Goal: Transaction & Acquisition: Purchase product/service

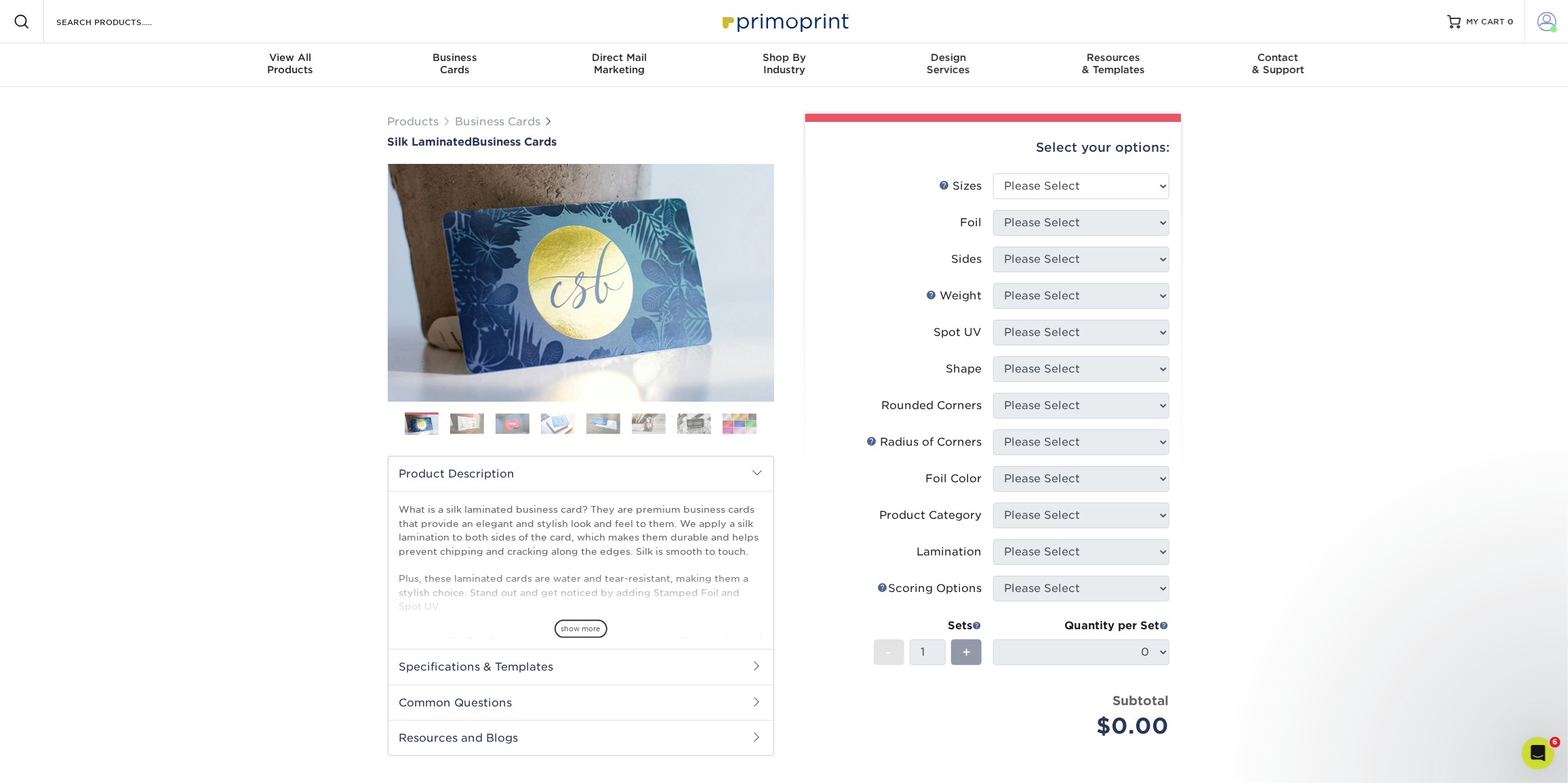
click at [1551, 22] on span at bounding box center [1546, 22] width 19 height 19
click at [1410, 148] on link "Order History" at bounding box center [1466, 146] width 170 height 18
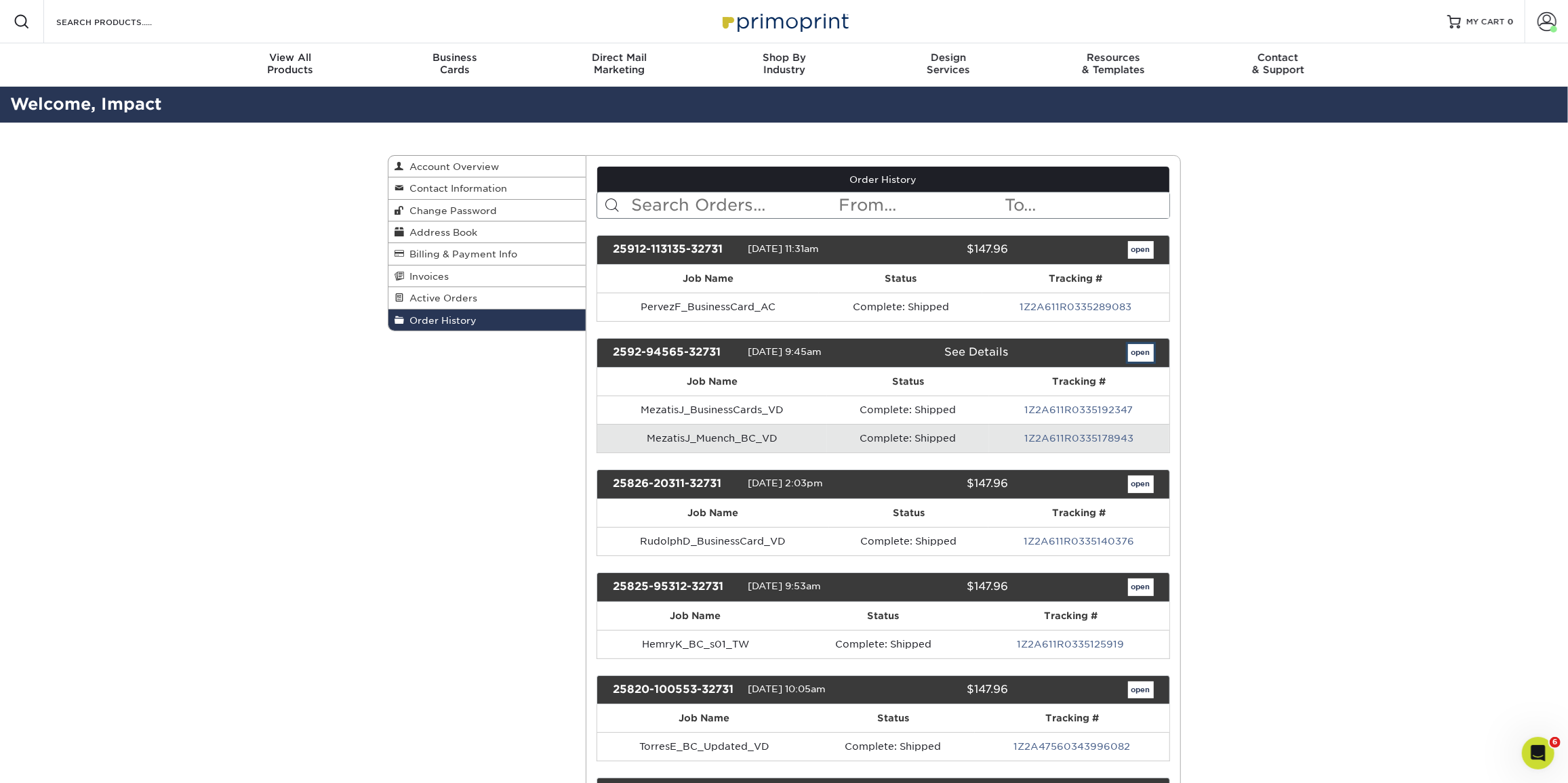
click at [1130, 347] on link "open" at bounding box center [1141, 353] width 26 height 17
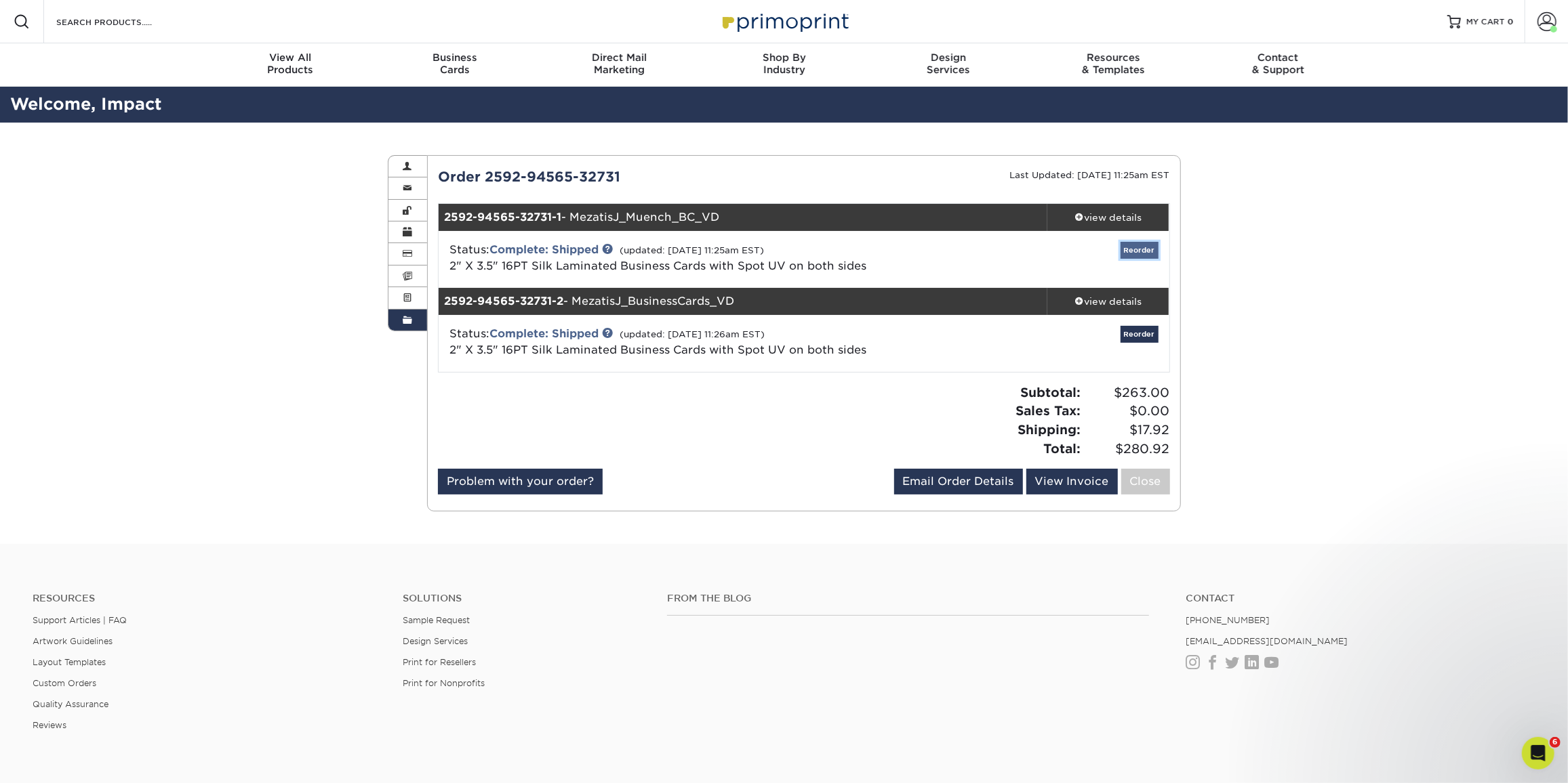
click at [1150, 253] on link "Reorder" at bounding box center [1140, 250] width 38 height 17
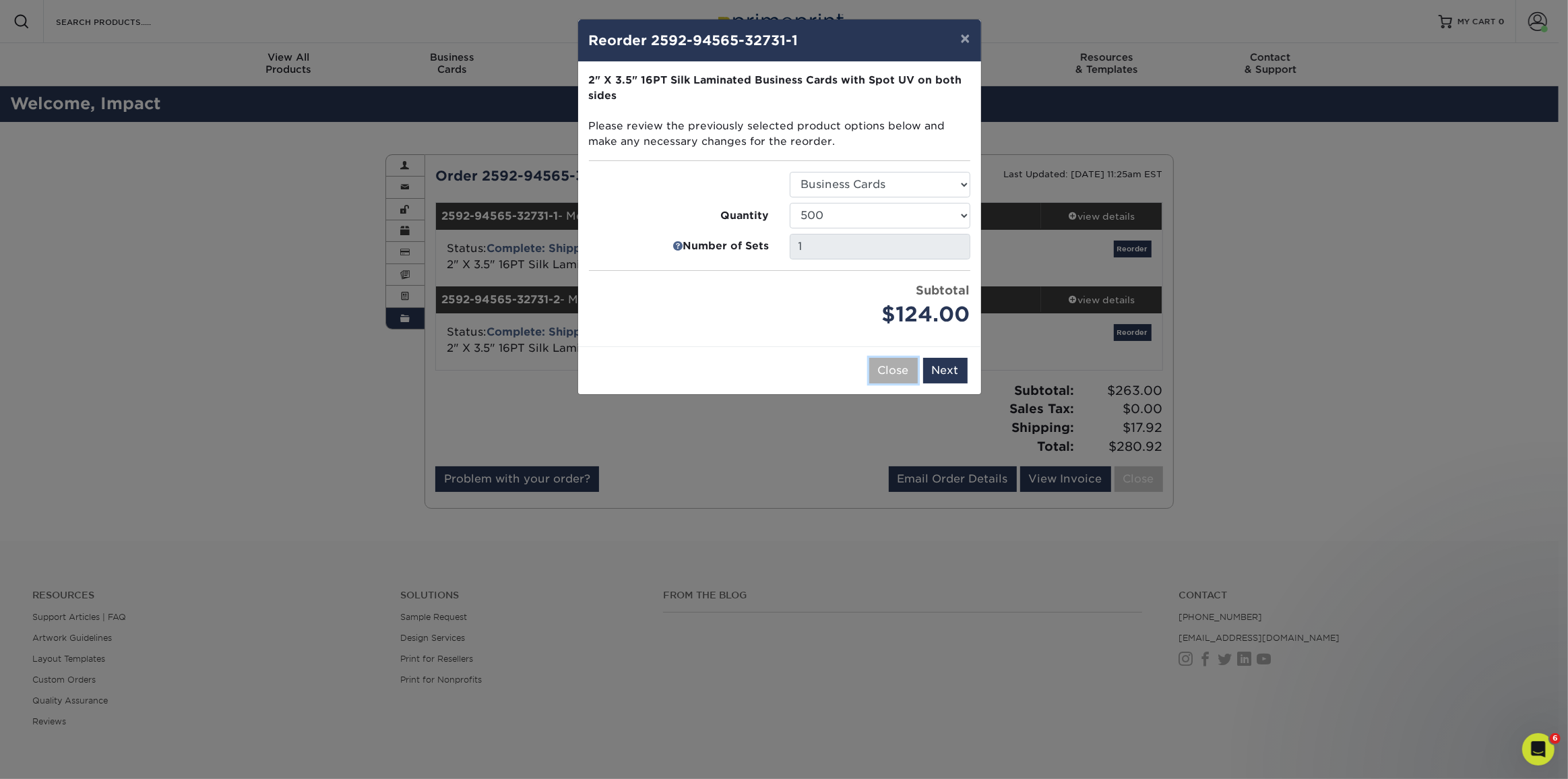
click at [900, 374] on button "Close" at bounding box center [893, 371] width 49 height 26
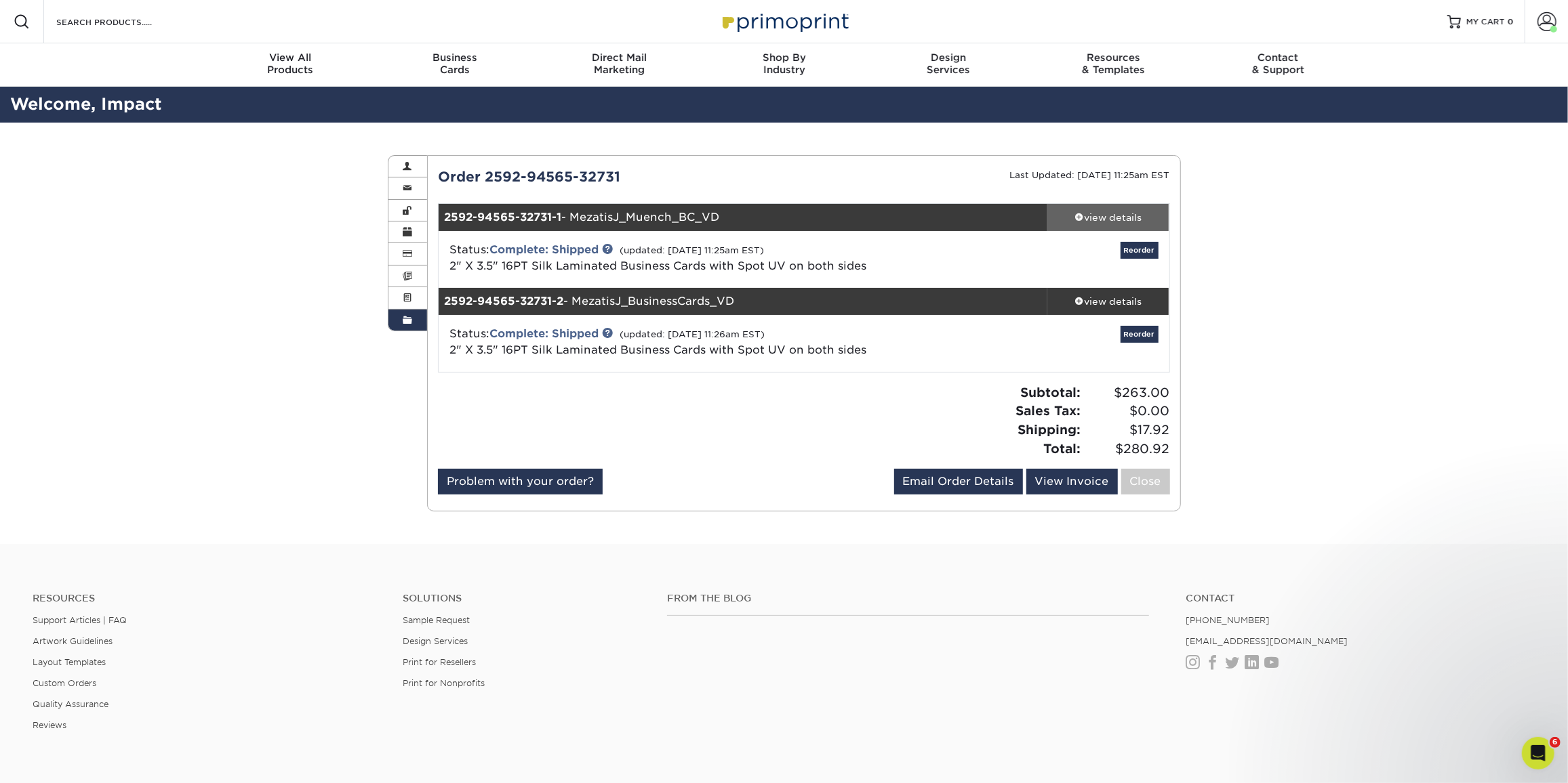
click at [1141, 220] on div "view details" at bounding box center [1108, 217] width 122 height 13
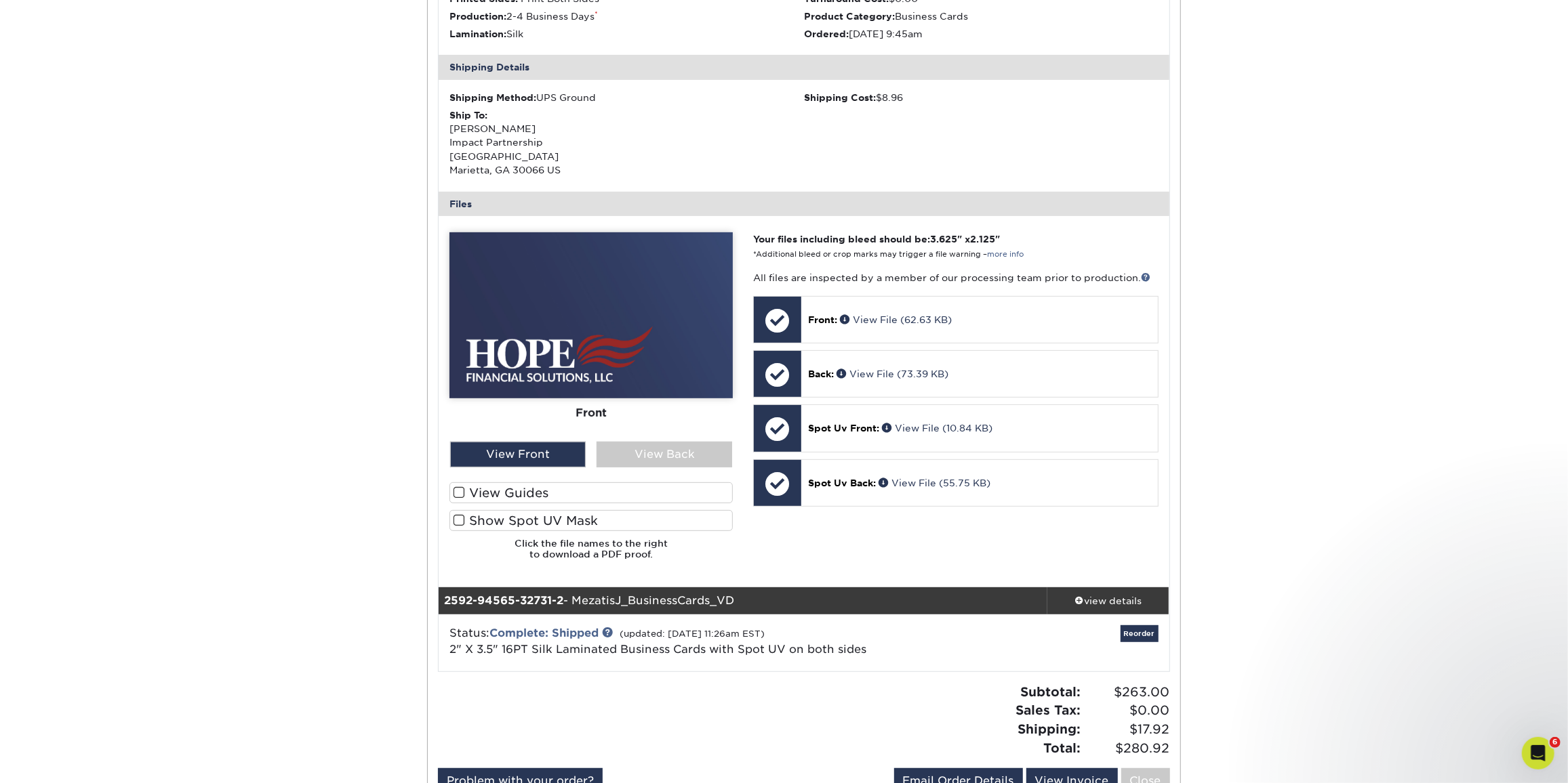
scroll to position [369, 0]
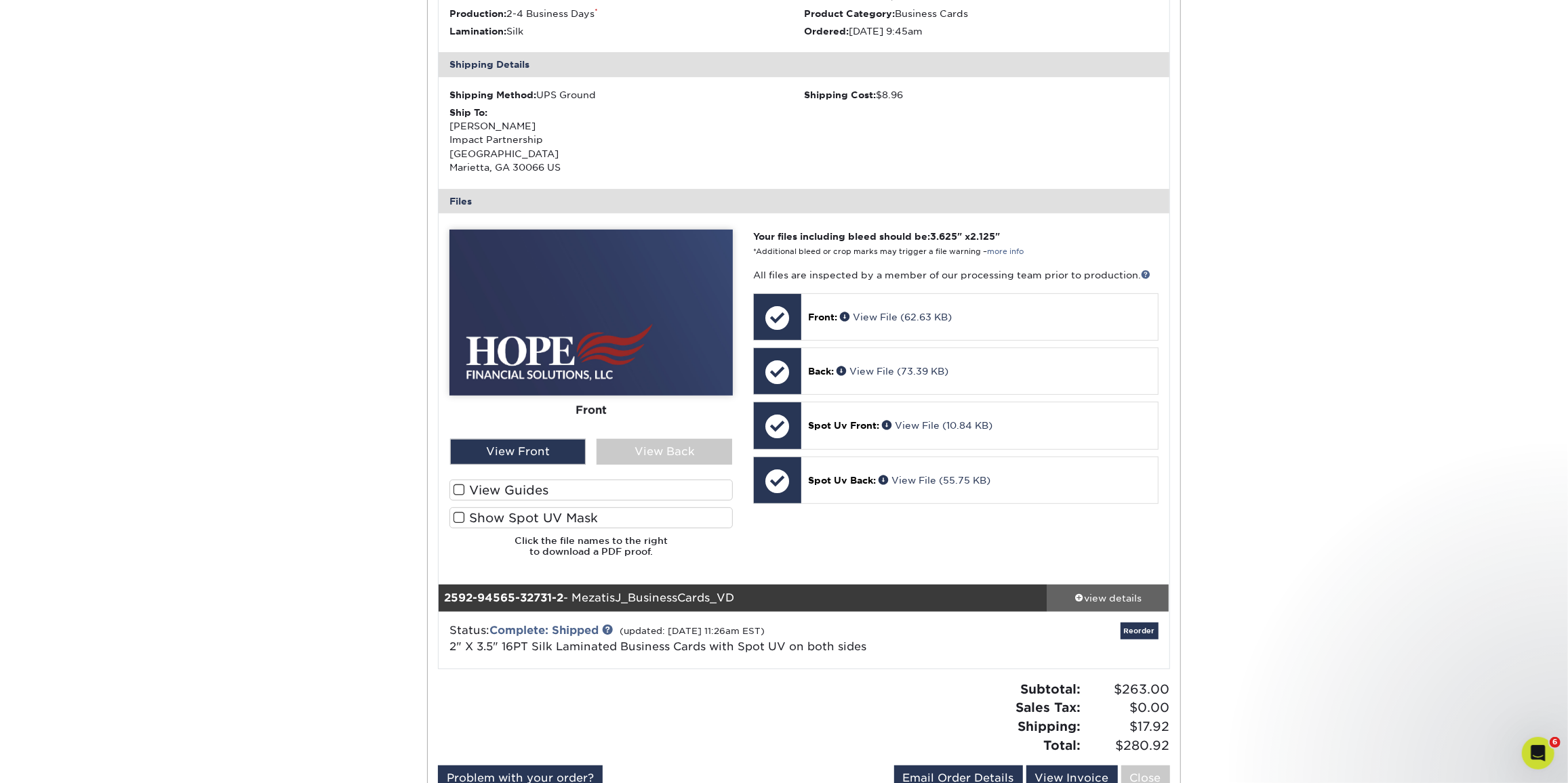
click at [1088, 588] on link "view details" at bounding box center [1108, 598] width 122 height 27
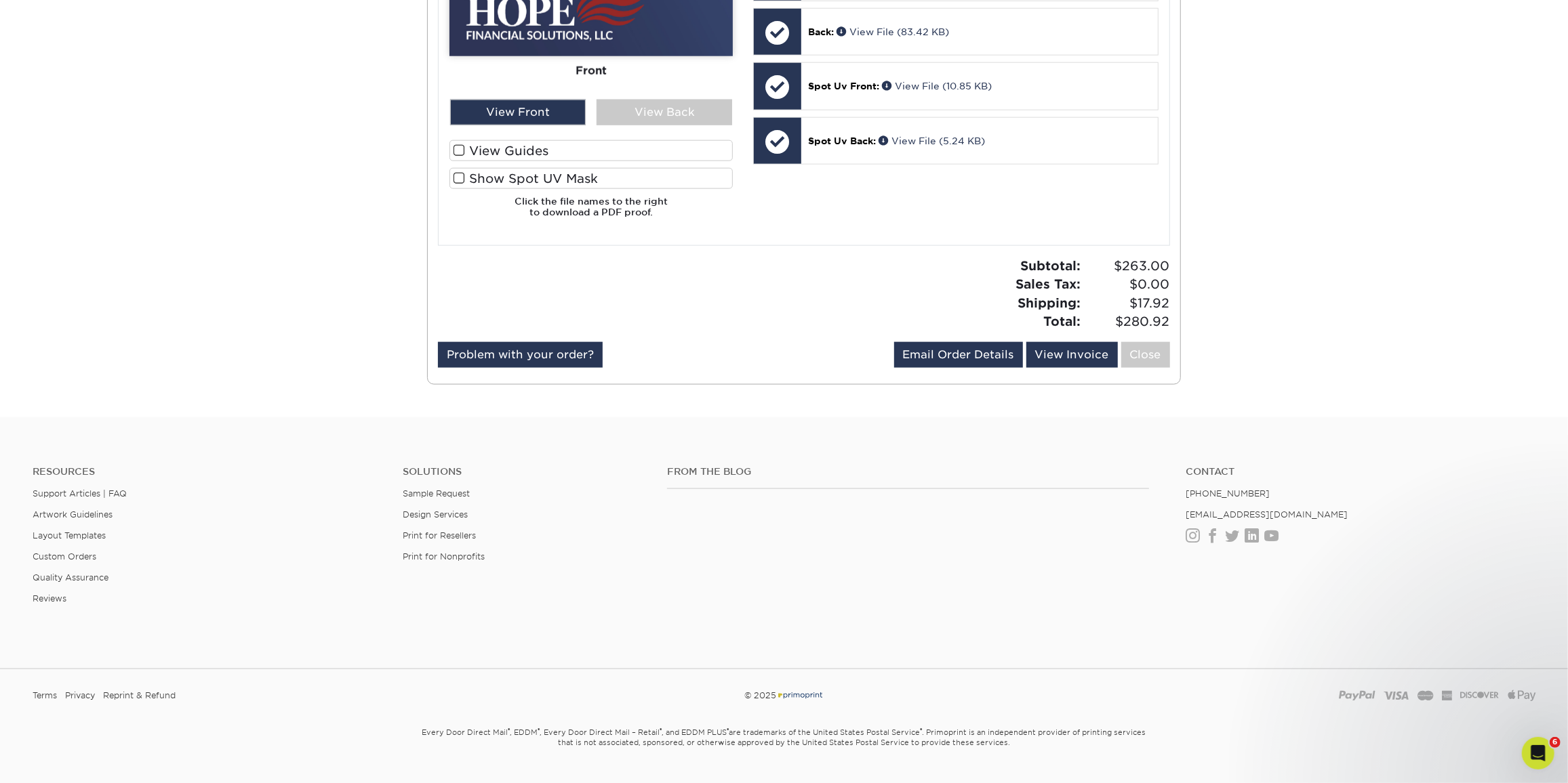
scroll to position [1478, 0]
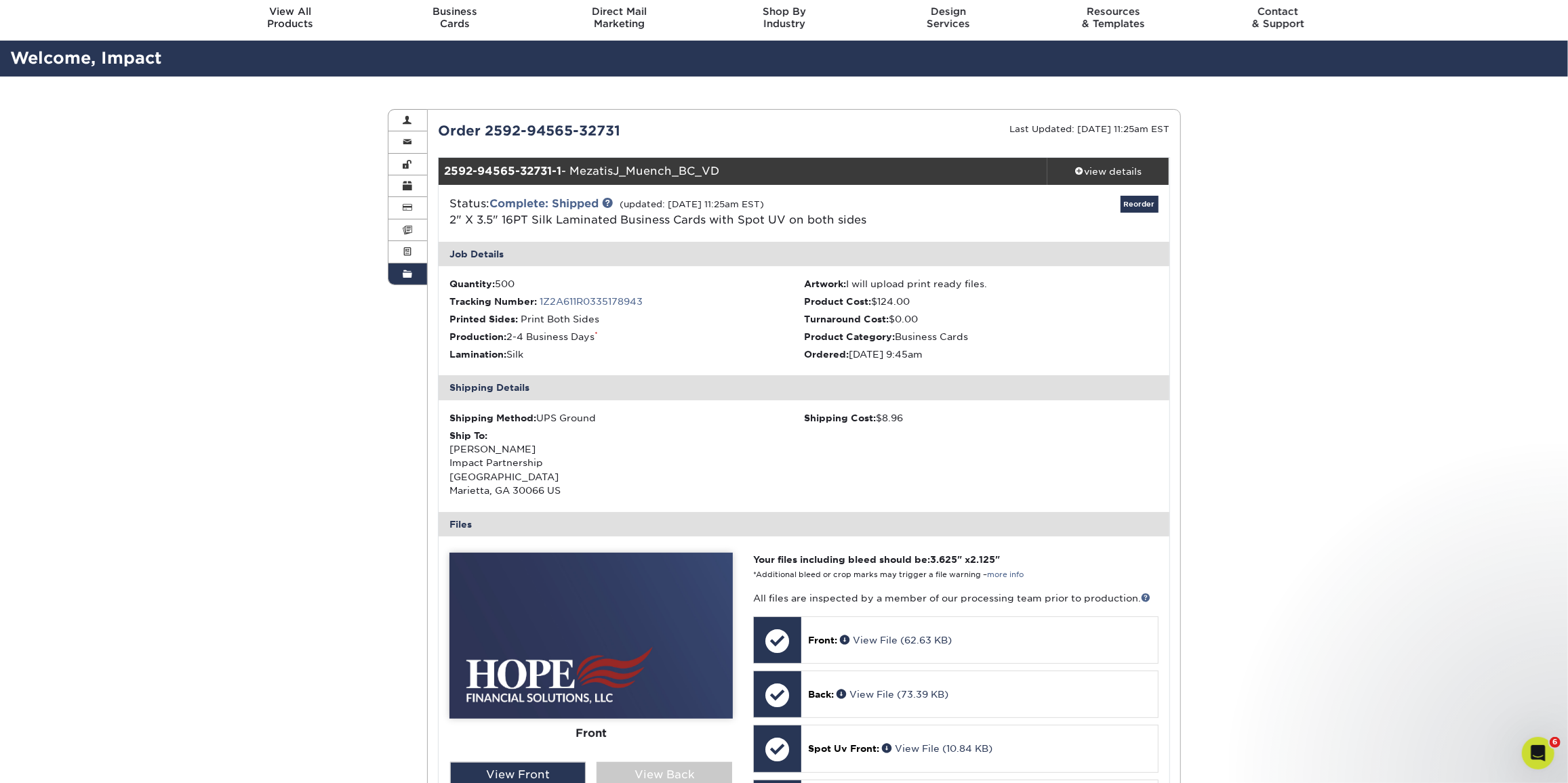
scroll to position [184, 0]
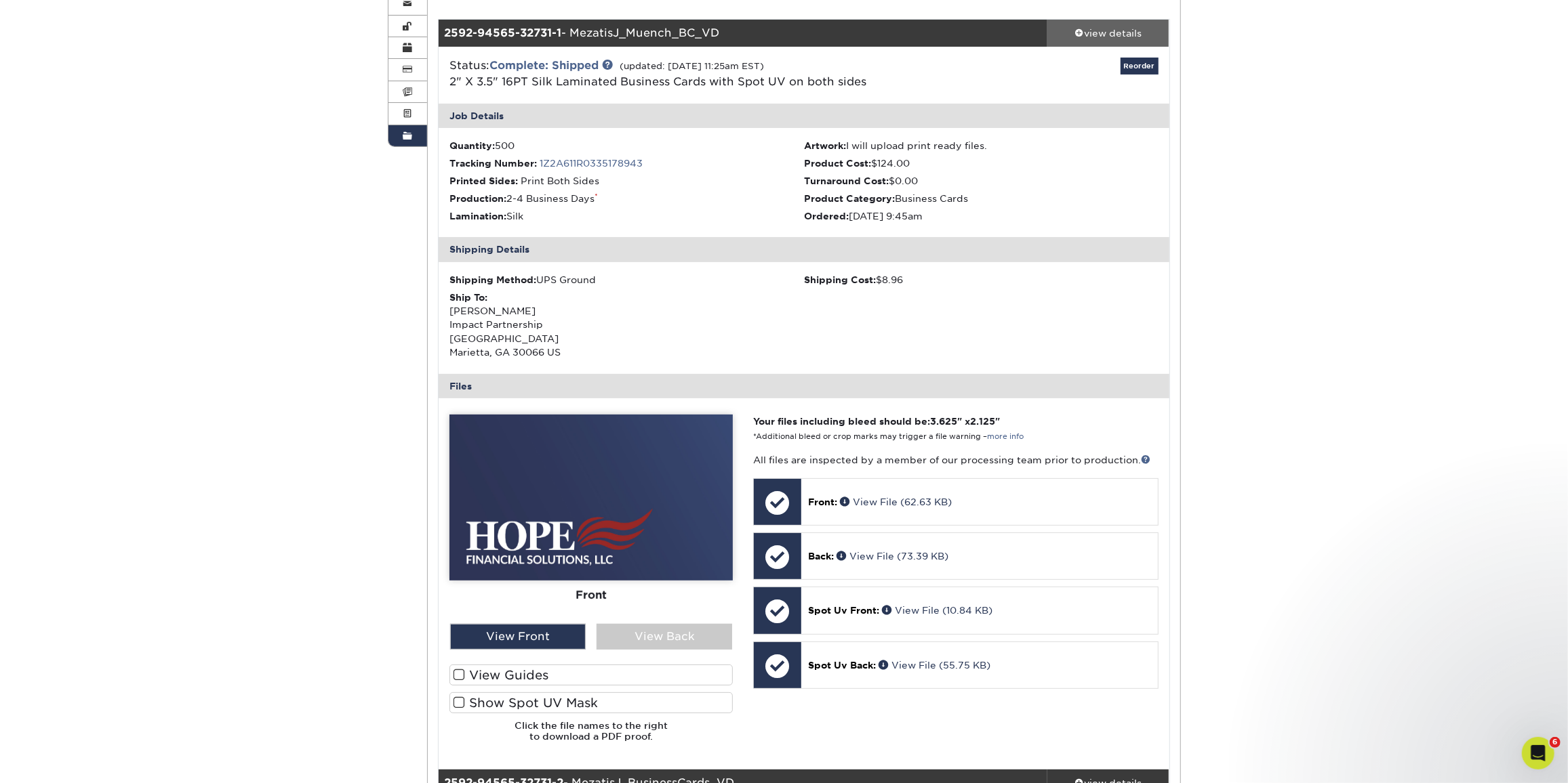
click at [1108, 27] on div "view details" at bounding box center [1108, 33] width 122 height 13
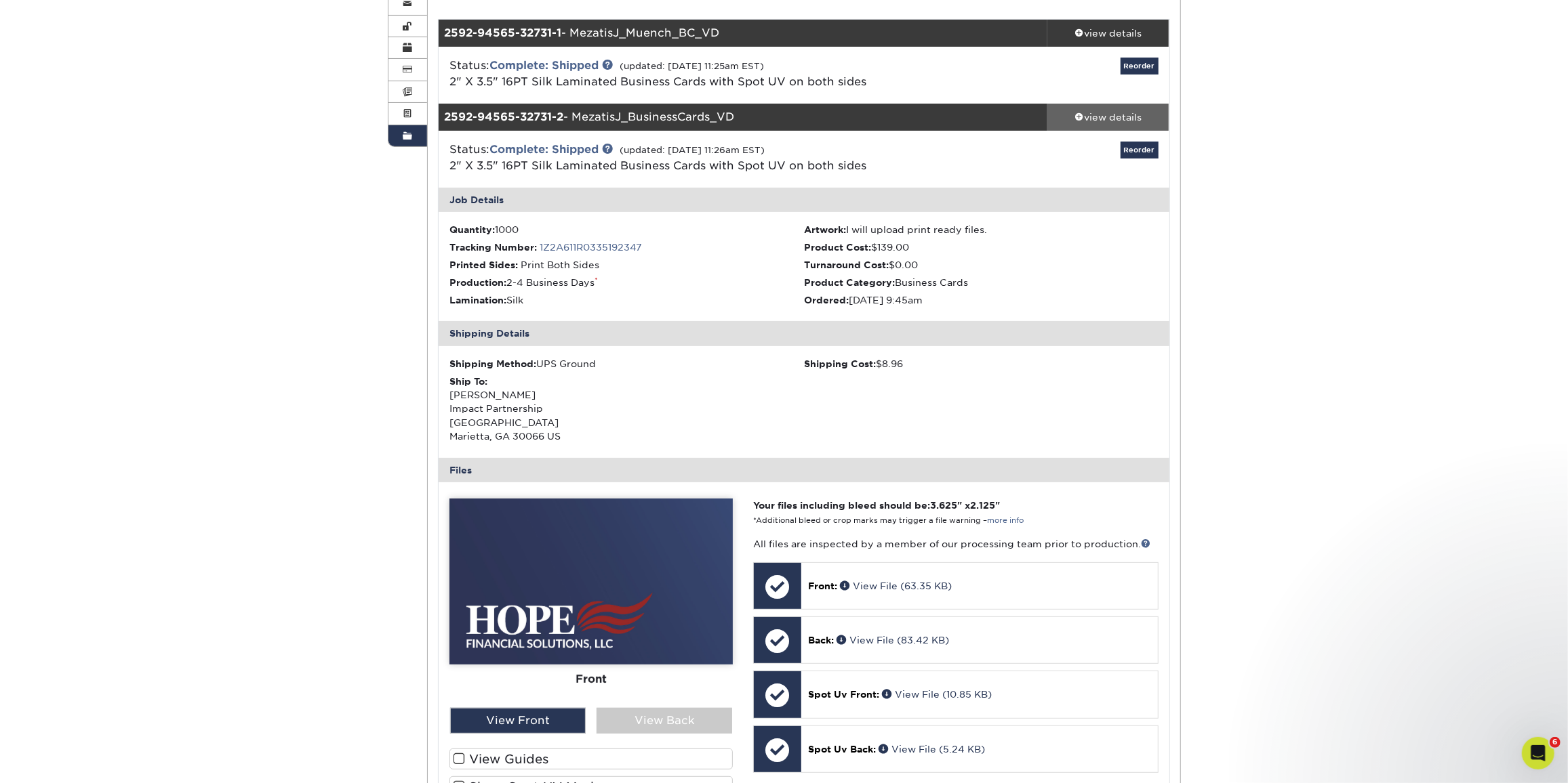
click at [1099, 114] on div "view details" at bounding box center [1108, 117] width 122 height 13
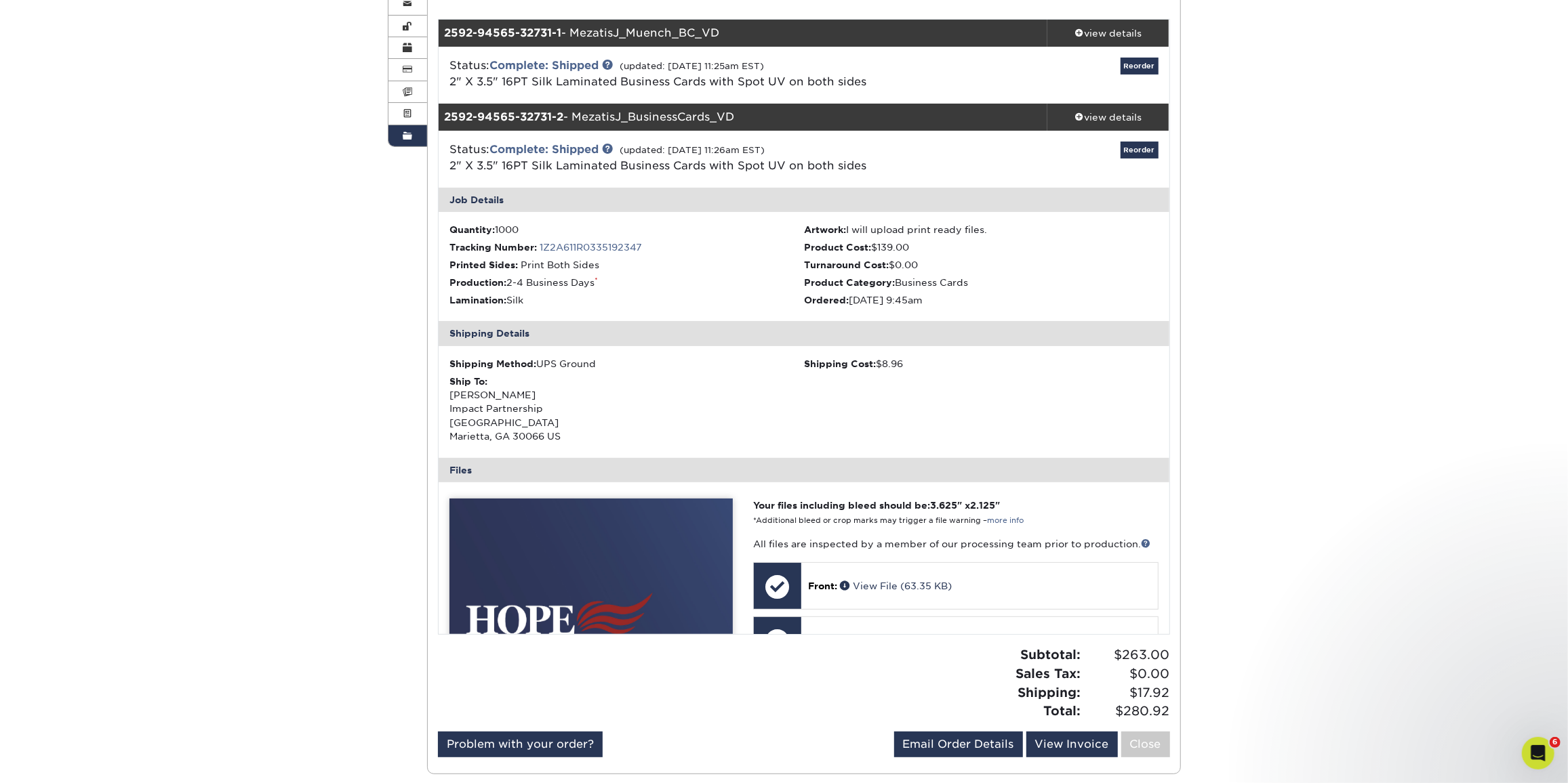
scroll to position [155, 0]
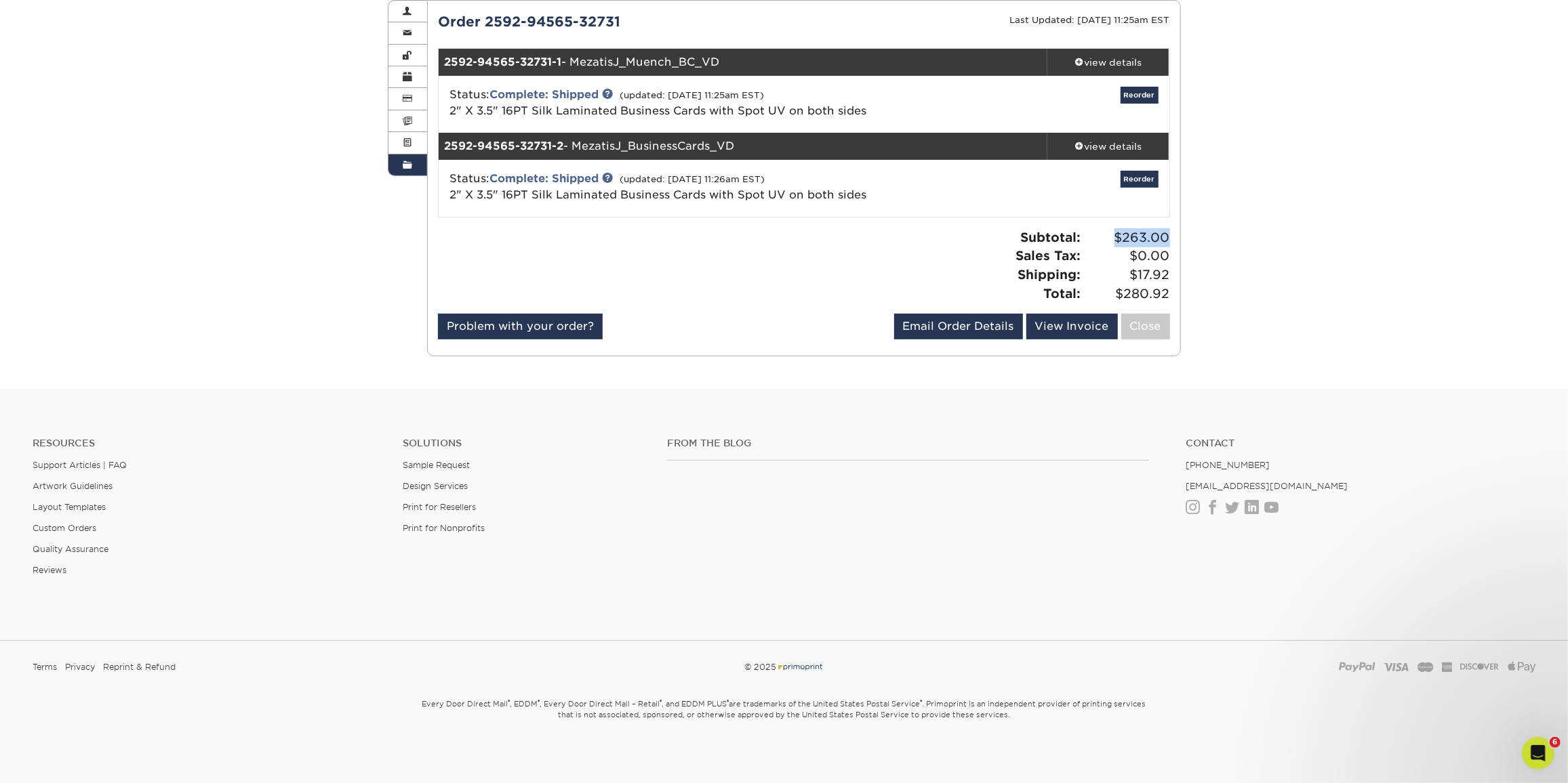
drag, startPoint x: 1106, startPoint y: 232, endPoint x: 1167, endPoint y: 230, distance: 61.0
click at [1167, 230] on span "$263.00" at bounding box center [1127, 237] width 85 height 19
drag, startPoint x: 1128, startPoint y: 271, endPoint x: 1178, endPoint y: 269, distance: 50.0
click at [1178, 269] on div "Subtotal: $263.00 Sales Tax: $0.00 Shipping: $17.92 Total: $280.92" at bounding box center [991, 265] width 376 height 75
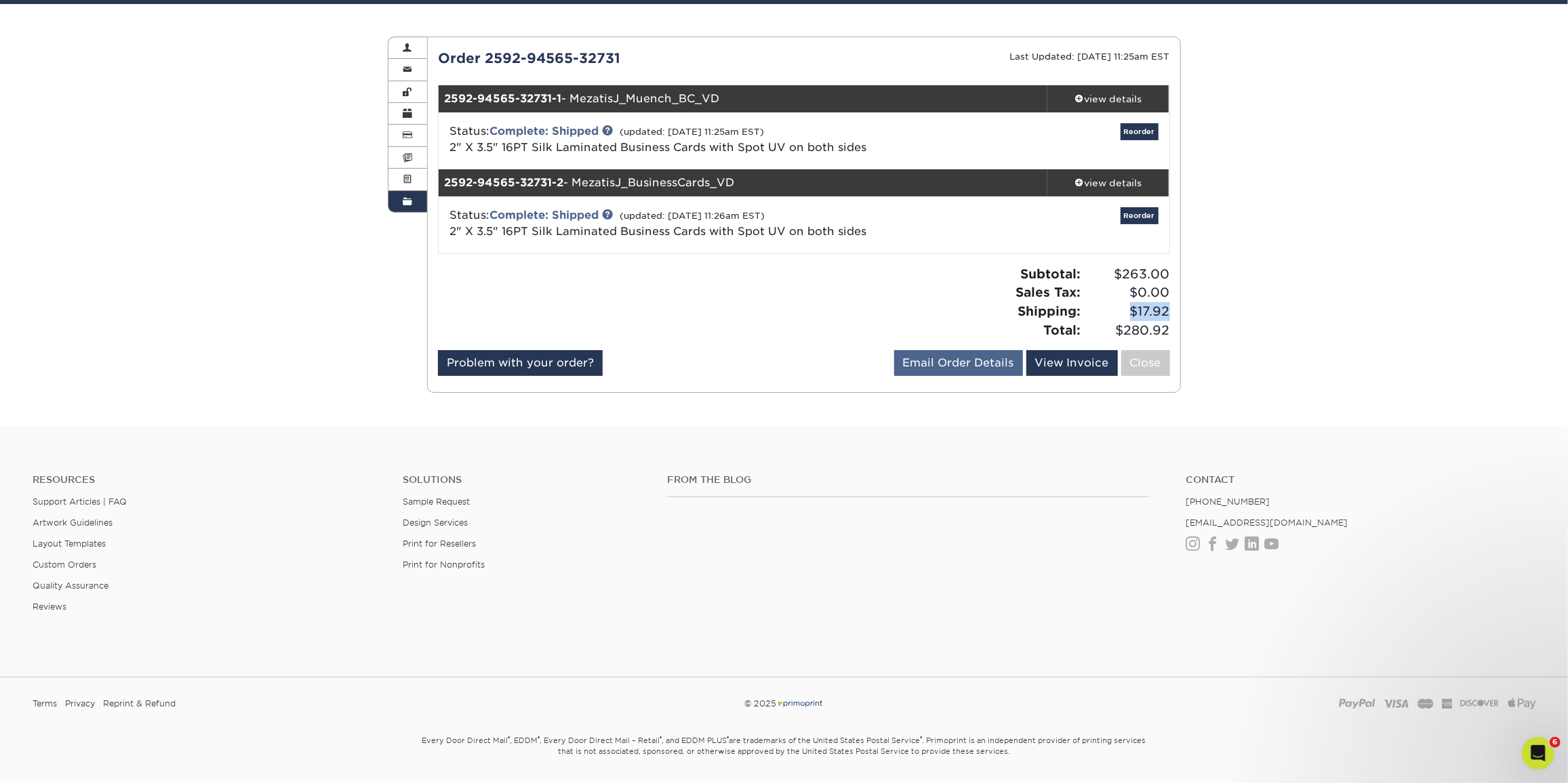
scroll to position [94, 0]
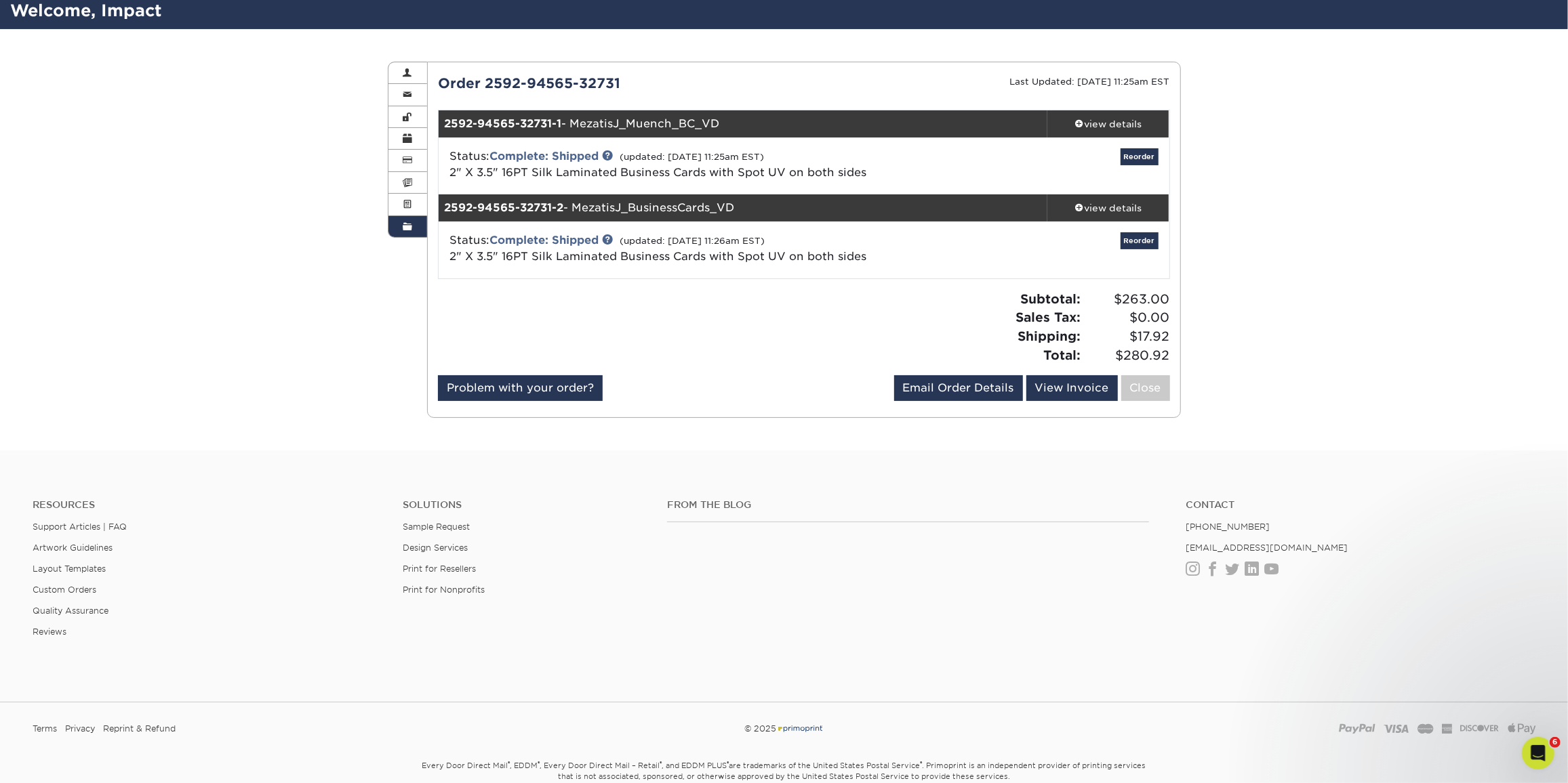
click at [1106, 356] on span "$280.92" at bounding box center [1127, 356] width 85 height 19
drag, startPoint x: 1106, startPoint y: 350, endPoint x: 1190, endPoint y: 360, distance: 84.6
click at [1190, 360] on div "Order History Account Overview Contact Information Change Password Address Book…" at bounding box center [784, 240] width 813 height 421
click at [1137, 340] on span "$17.92" at bounding box center [1127, 337] width 85 height 19
drag, startPoint x: 1103, startPoint y: 345, endPoint x: 1172, endPoint y: 354, distance: 69.6
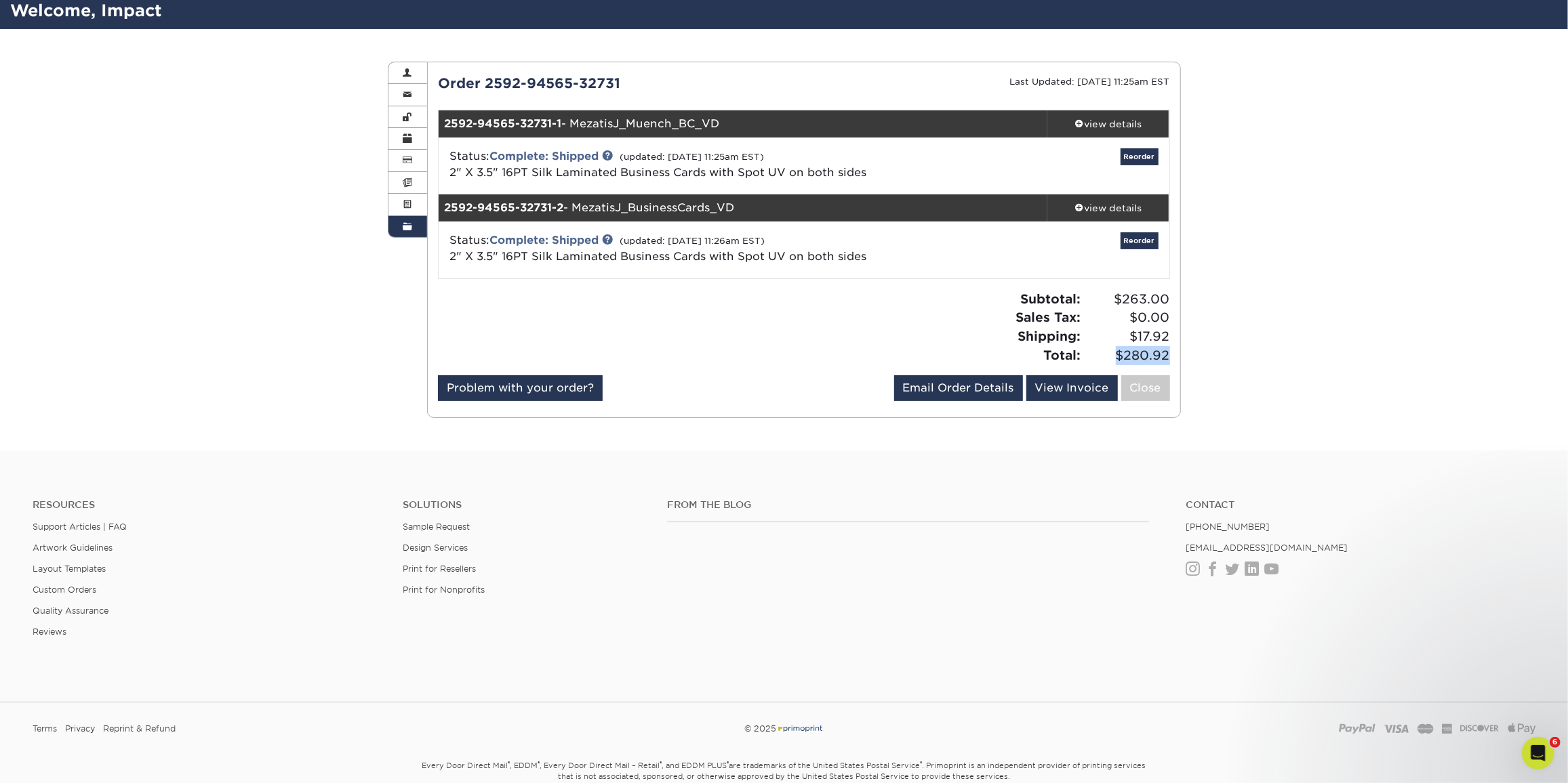
click at [1172, 354] on div "Subtotal: $263.00 Sales Tax: $0.00 Shipping: $17.92 Total: $280.92" at bounding box center [991, 328] width 376 height 75
copy span "$280.92"
click at [1137, 208] on div "view details" at bounding box center [1108, 208] width 122 height 13
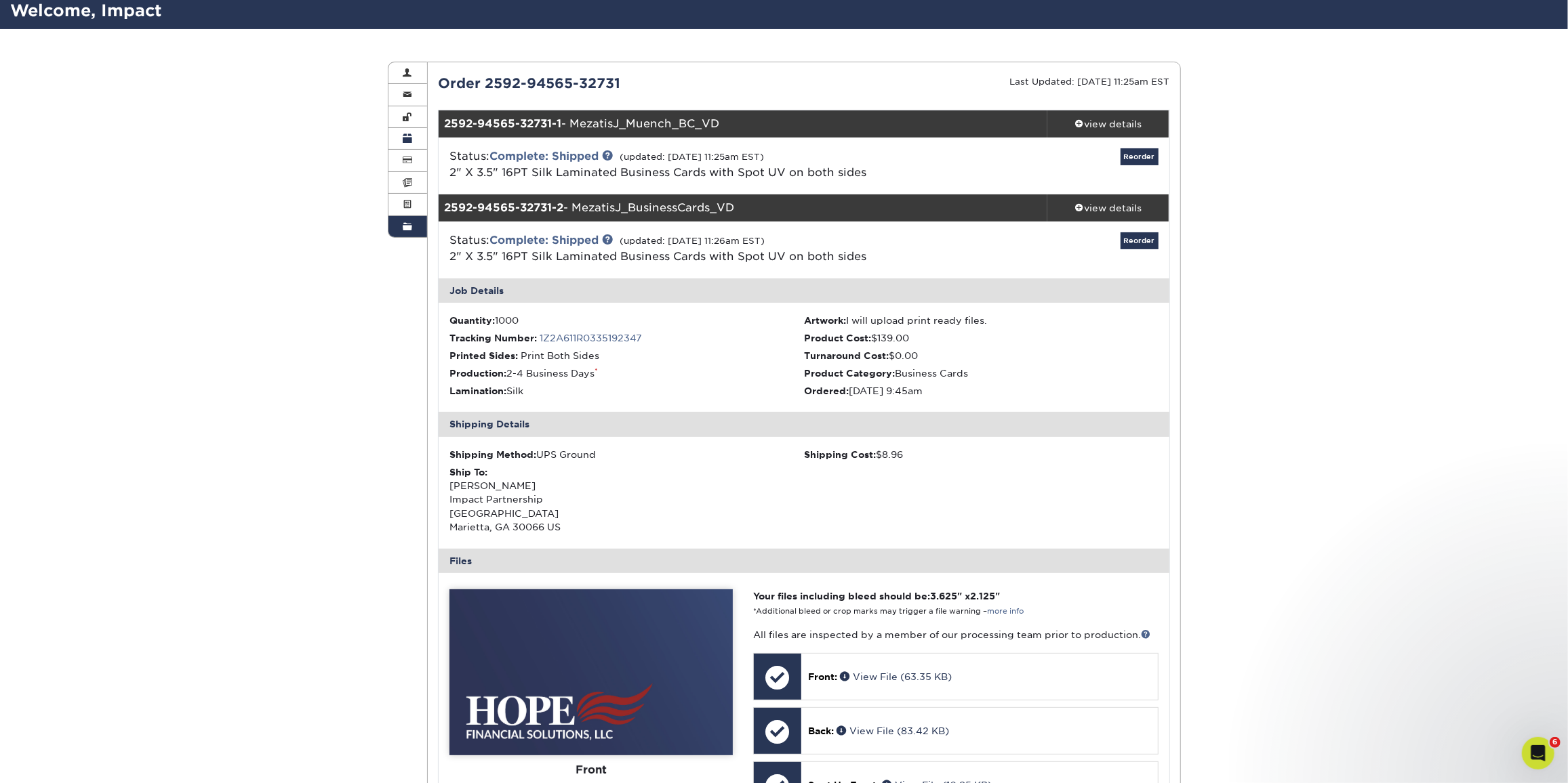
click at [412, 224] on link "Order History" at bounding box center [407, 226] width 39 height 21
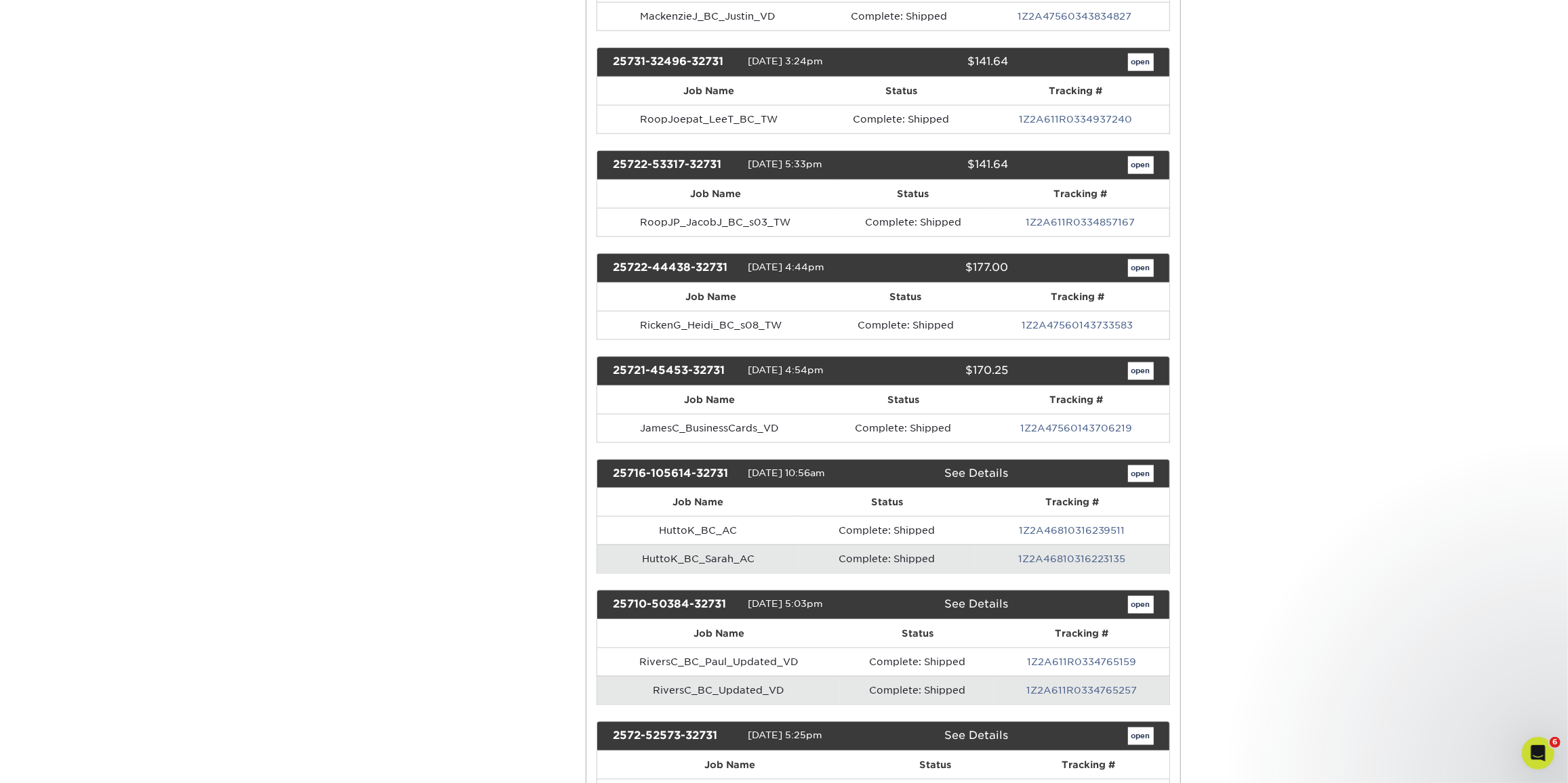
scroll to position [1663, 0]
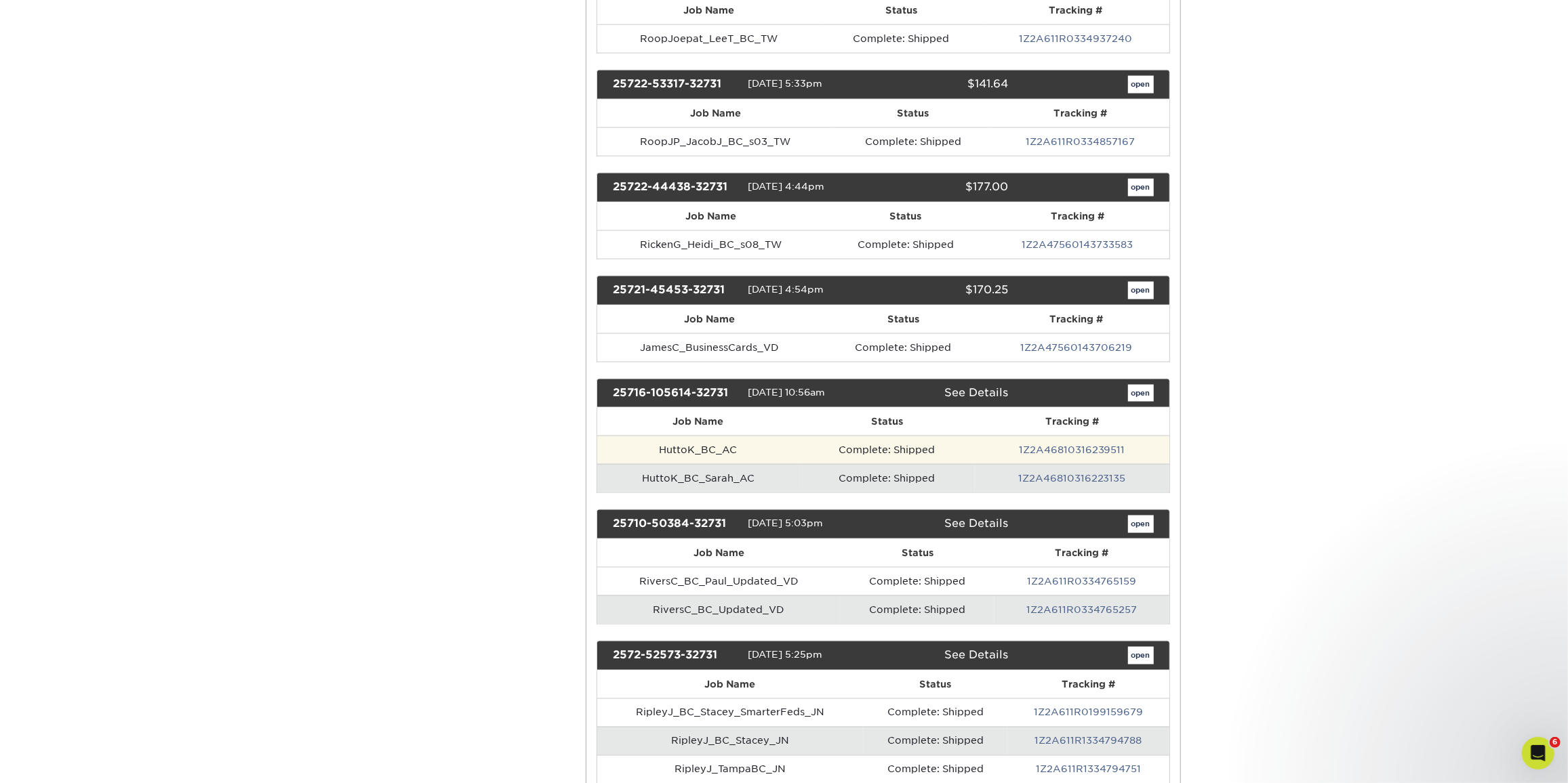
click at [815, 435] on td "Complete: Shipped" at bounding box center [887, 450] width 176 height 28
click at [1139, 385] on link "open" at bounding box center [1141, 393] width 26 height 17
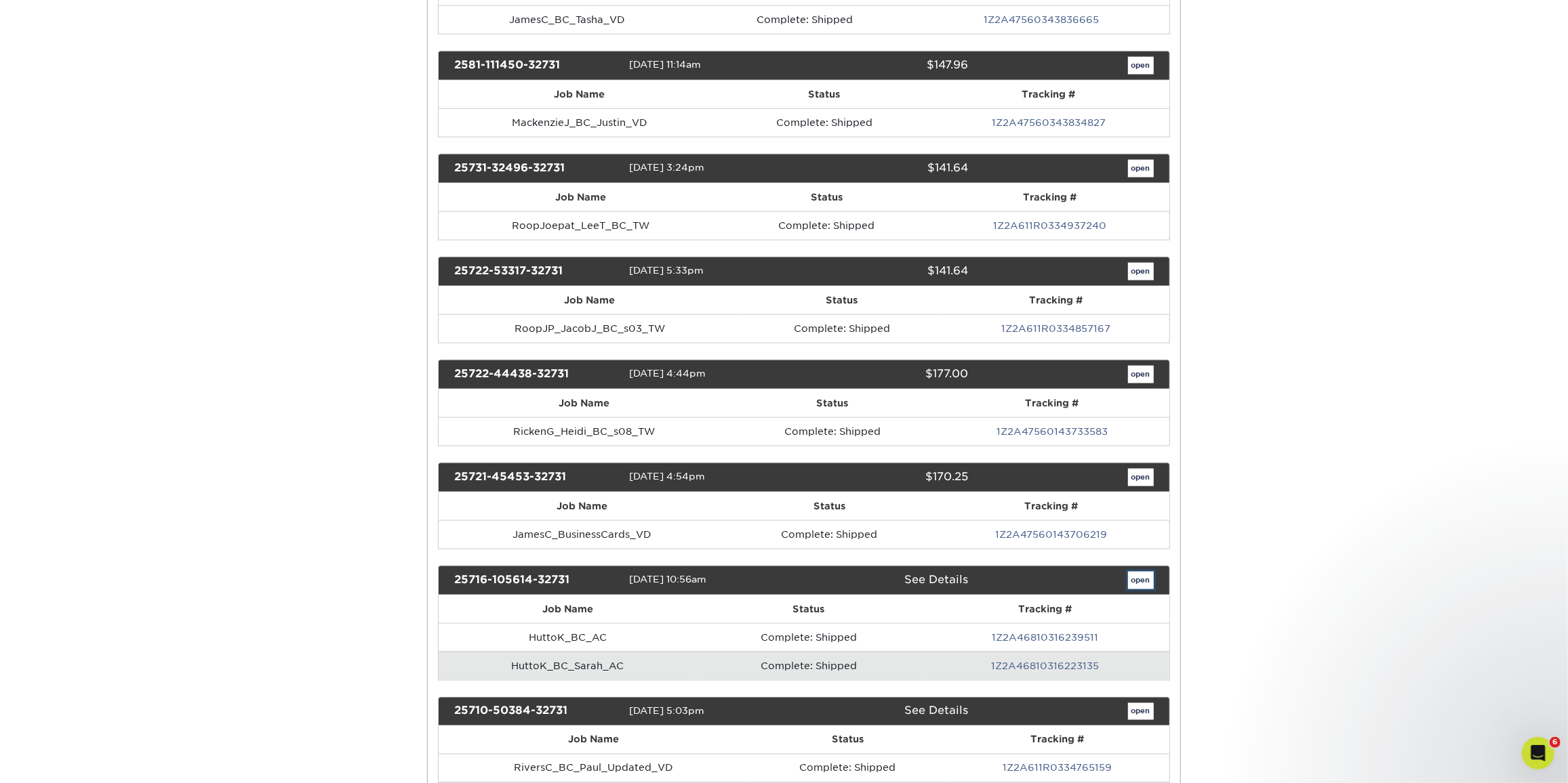
scroll to position [0, 0]
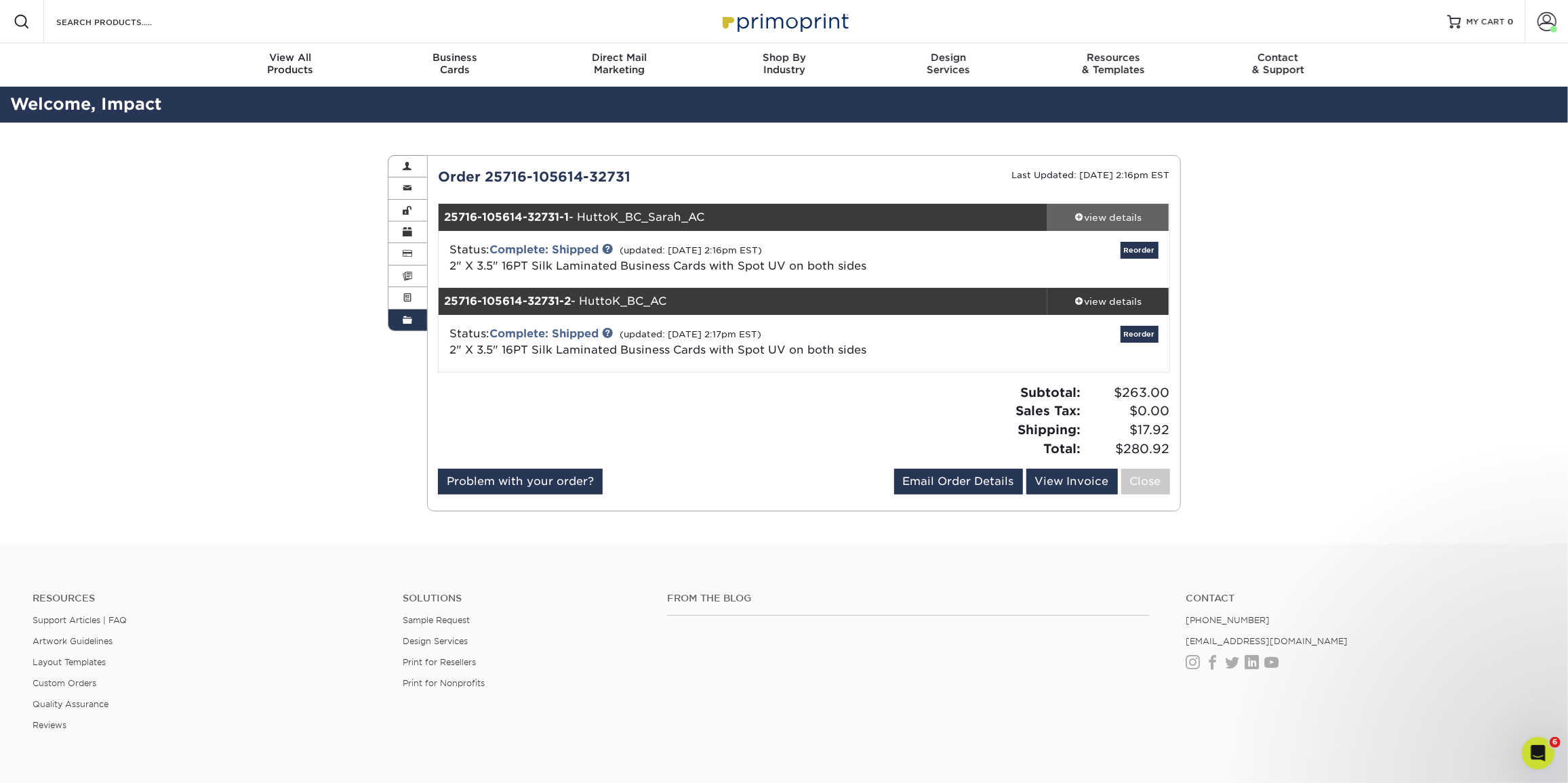
click at [1118, 216] on div "view details" at bounding box center [1108, 217] width 122 height 13
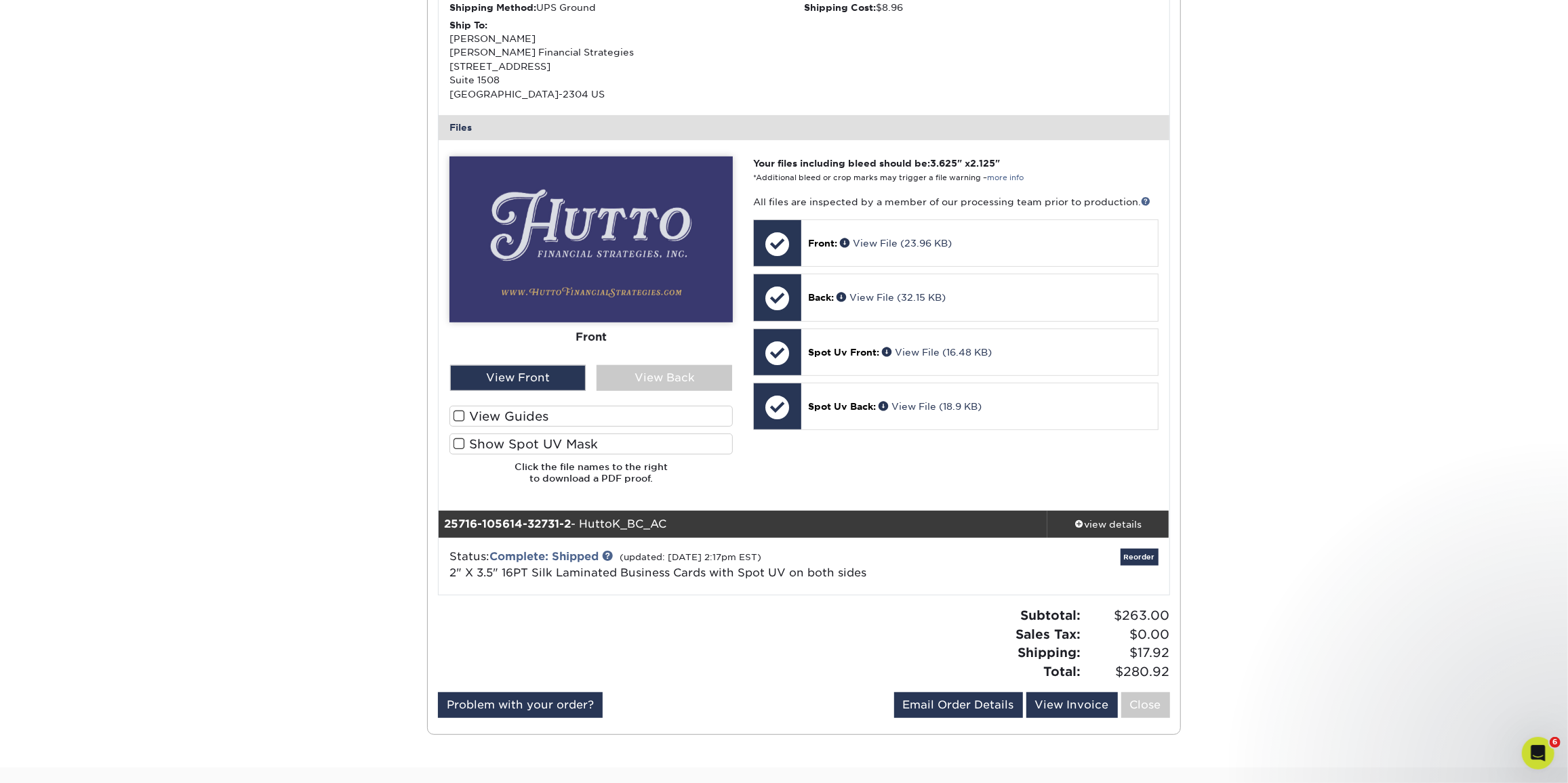
scroll to position [493, 0]
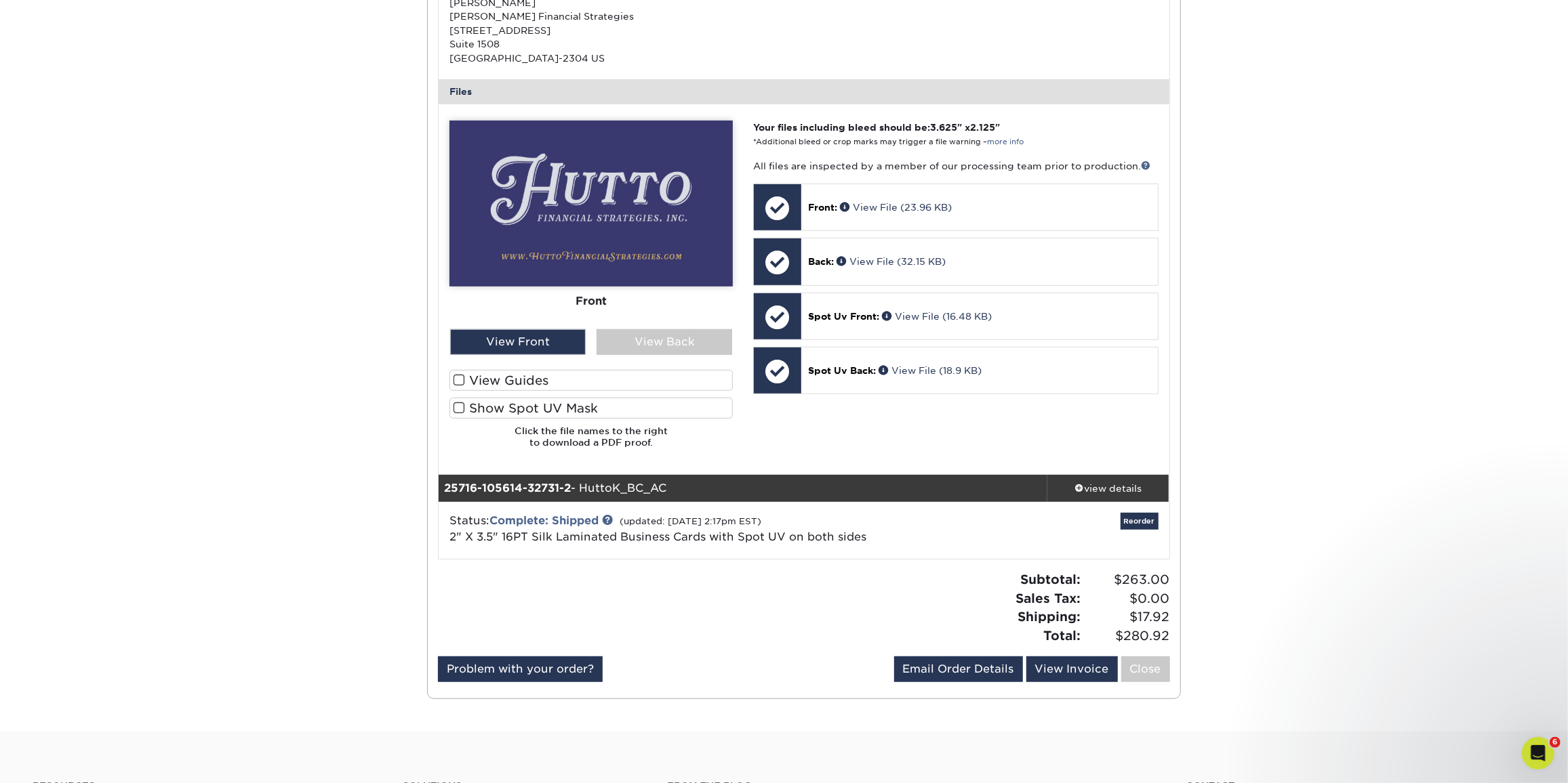
click at [769, 489] on div "25716-105614-32731-2 - HuttoK_BC_AC" at bounding box center [743, 489] width 609 height 27
click at [1090, 482] on div "view details" at bounding box center [1108, 489] width 122 height 13
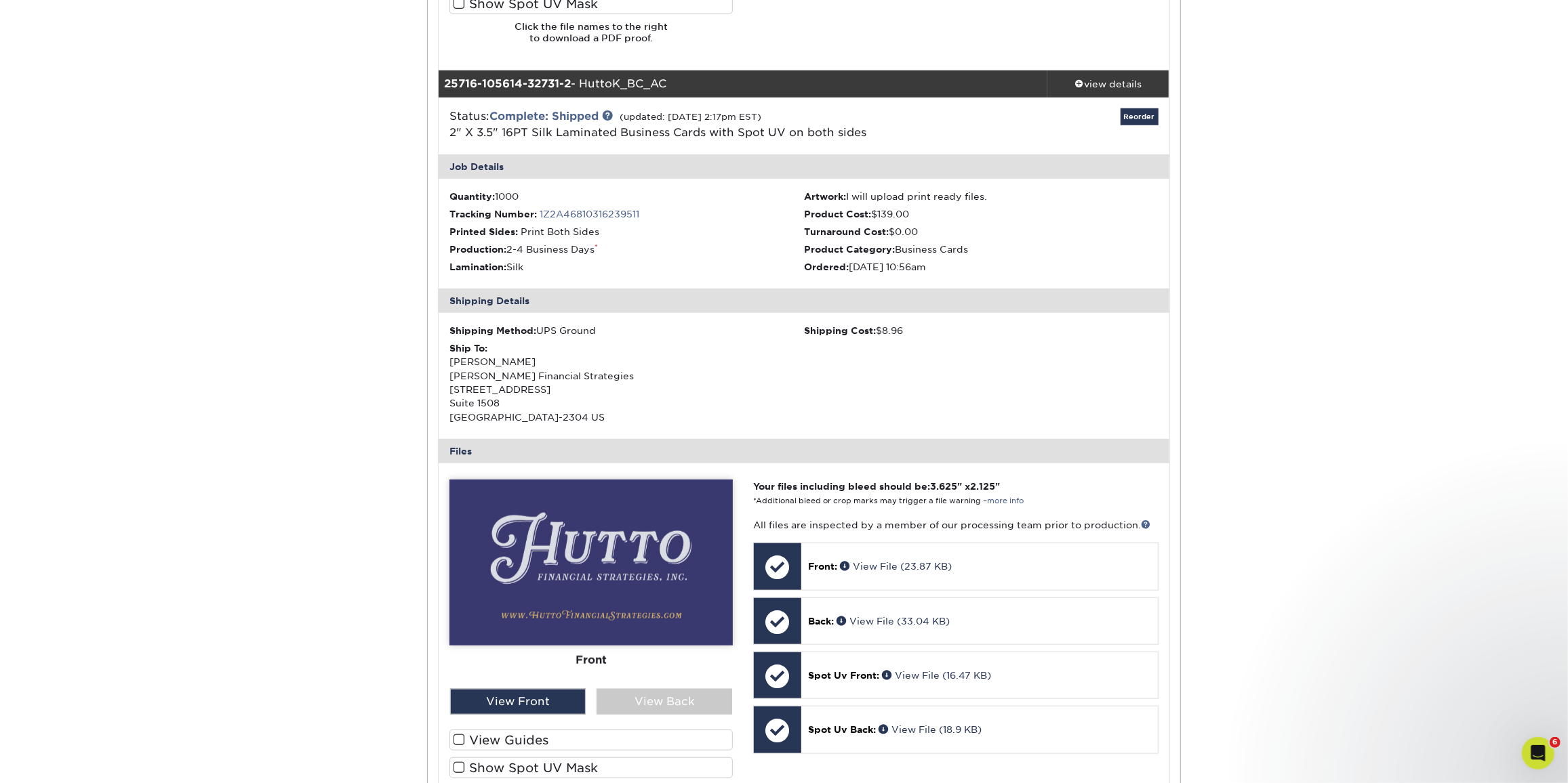
scroll to position [1294, 0]
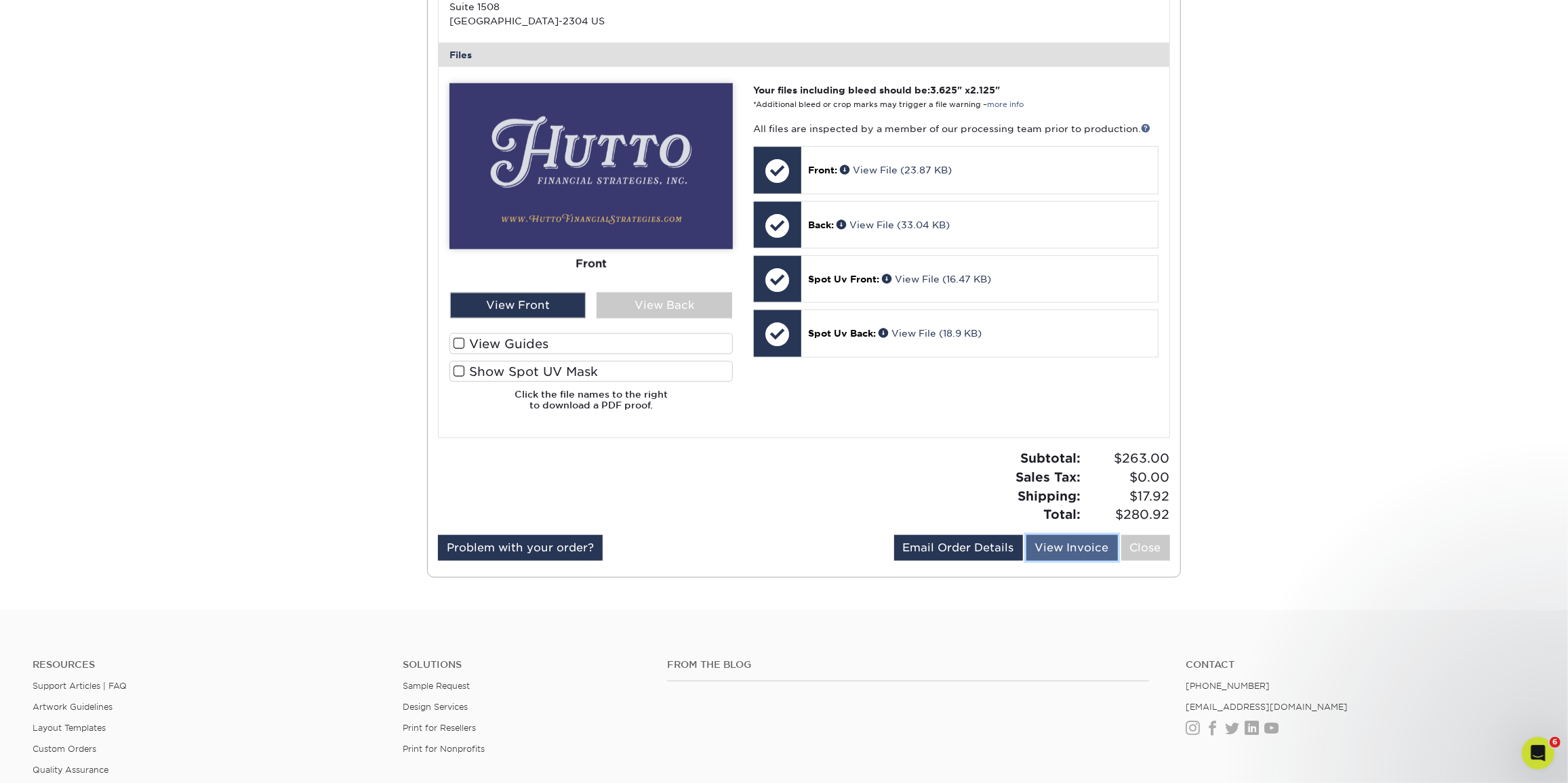
click at [1053, 542] on link "View Invoice" at bounding box center [1072, 547] width 91 height 26
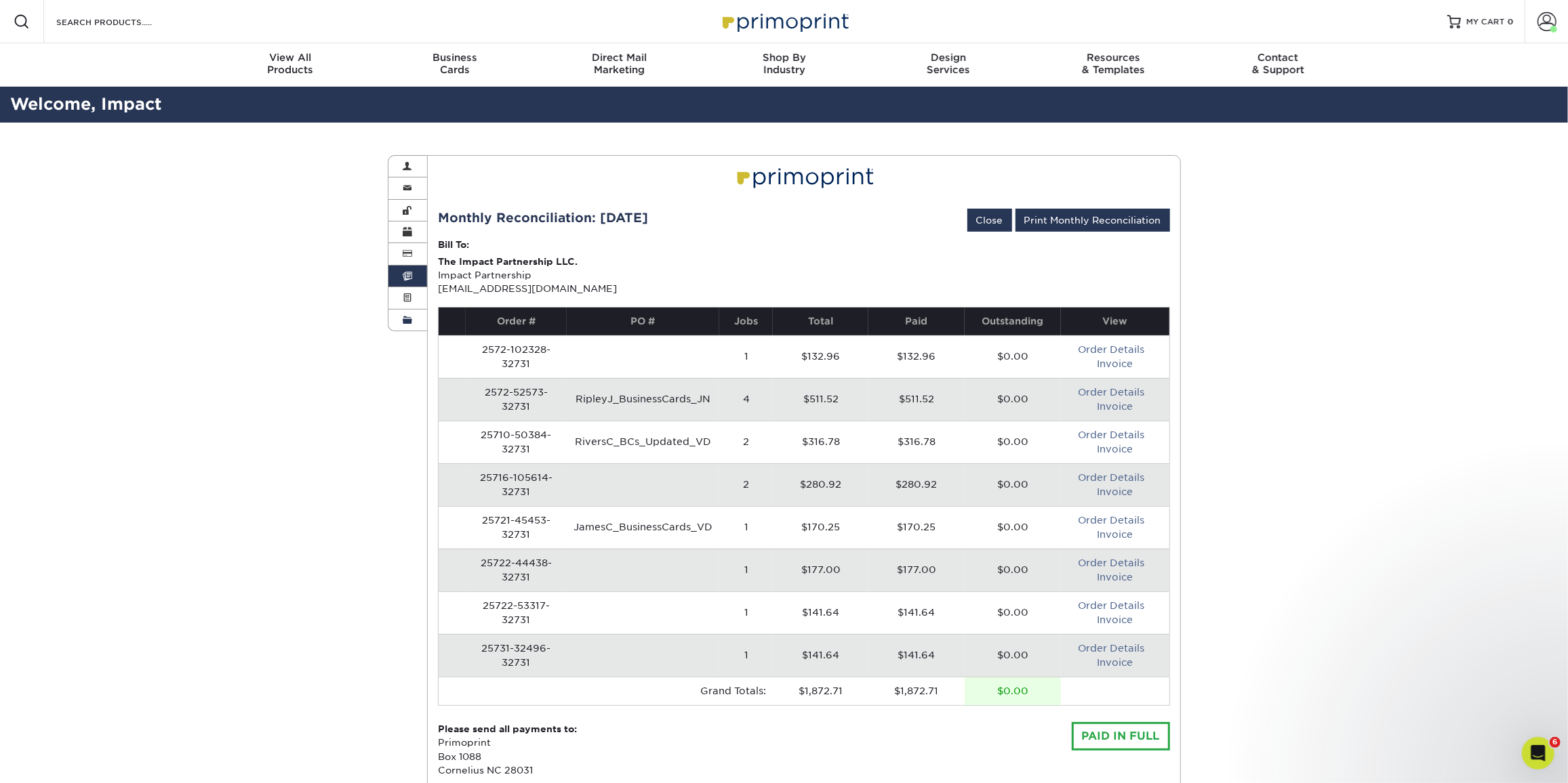
drag, startPoint x: 403, startPoint y: 193, endPoint x: 397, endPoint y: 308, distance: 115.2
click at [404, 192] on link "Contact Information" at bounding box center [407, 188] width 39 height 22
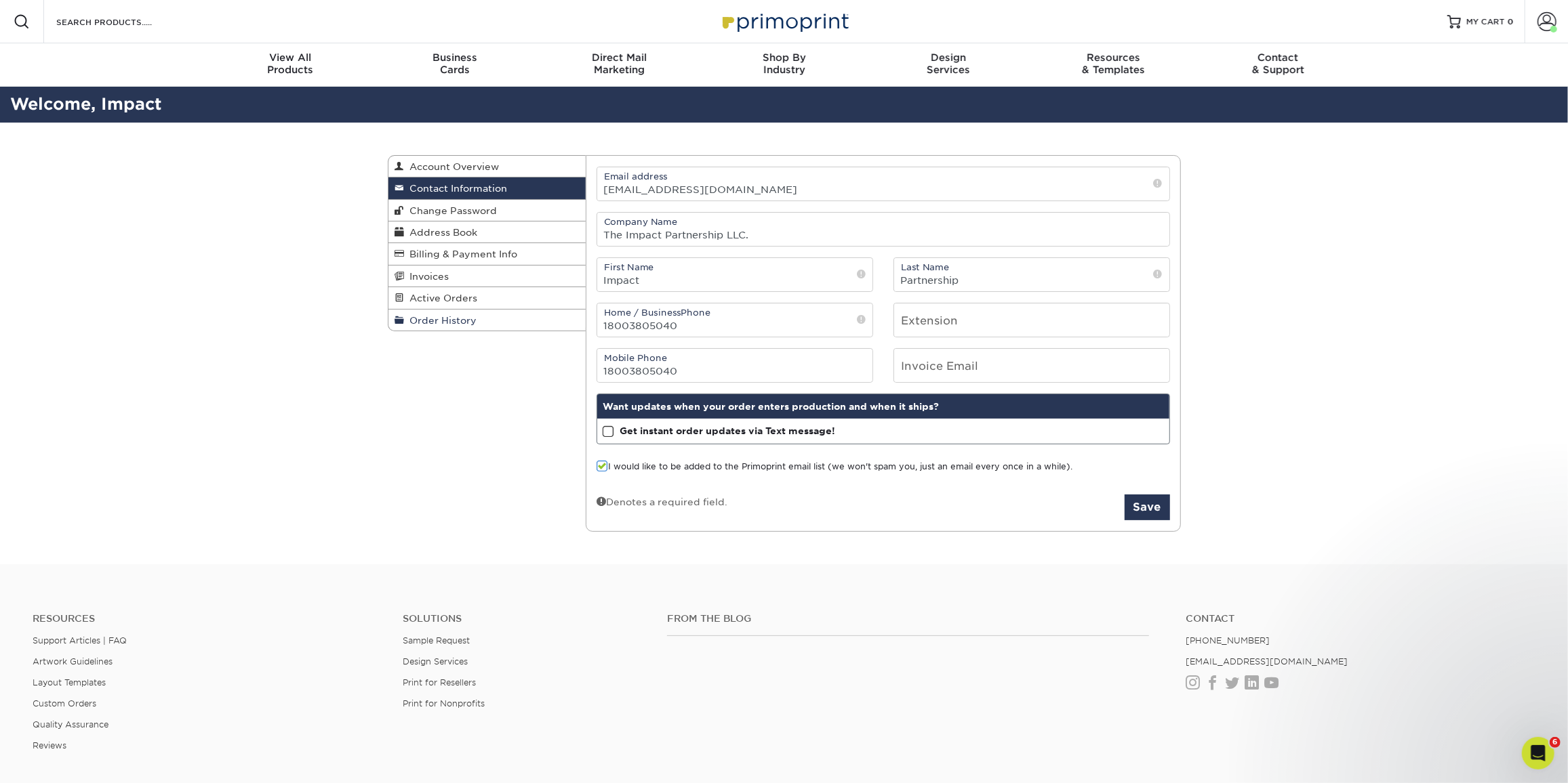
click at [410, 315] on span "Order History" at bounding box center [441, 320] width 72 height 11
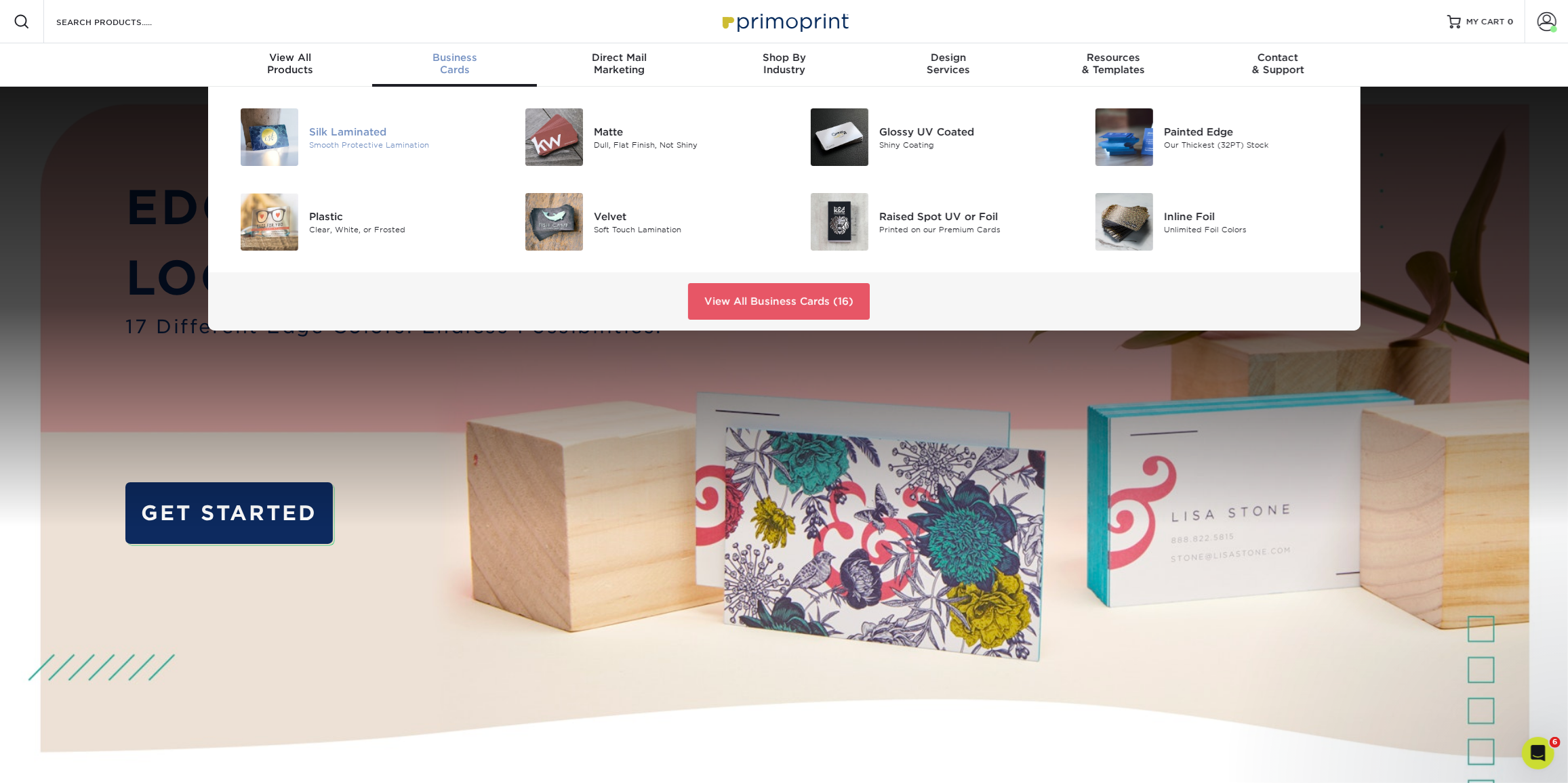
click at [335, 131] on div "Silk Laminated" at bounding box center [399, 132] width 180 height 15
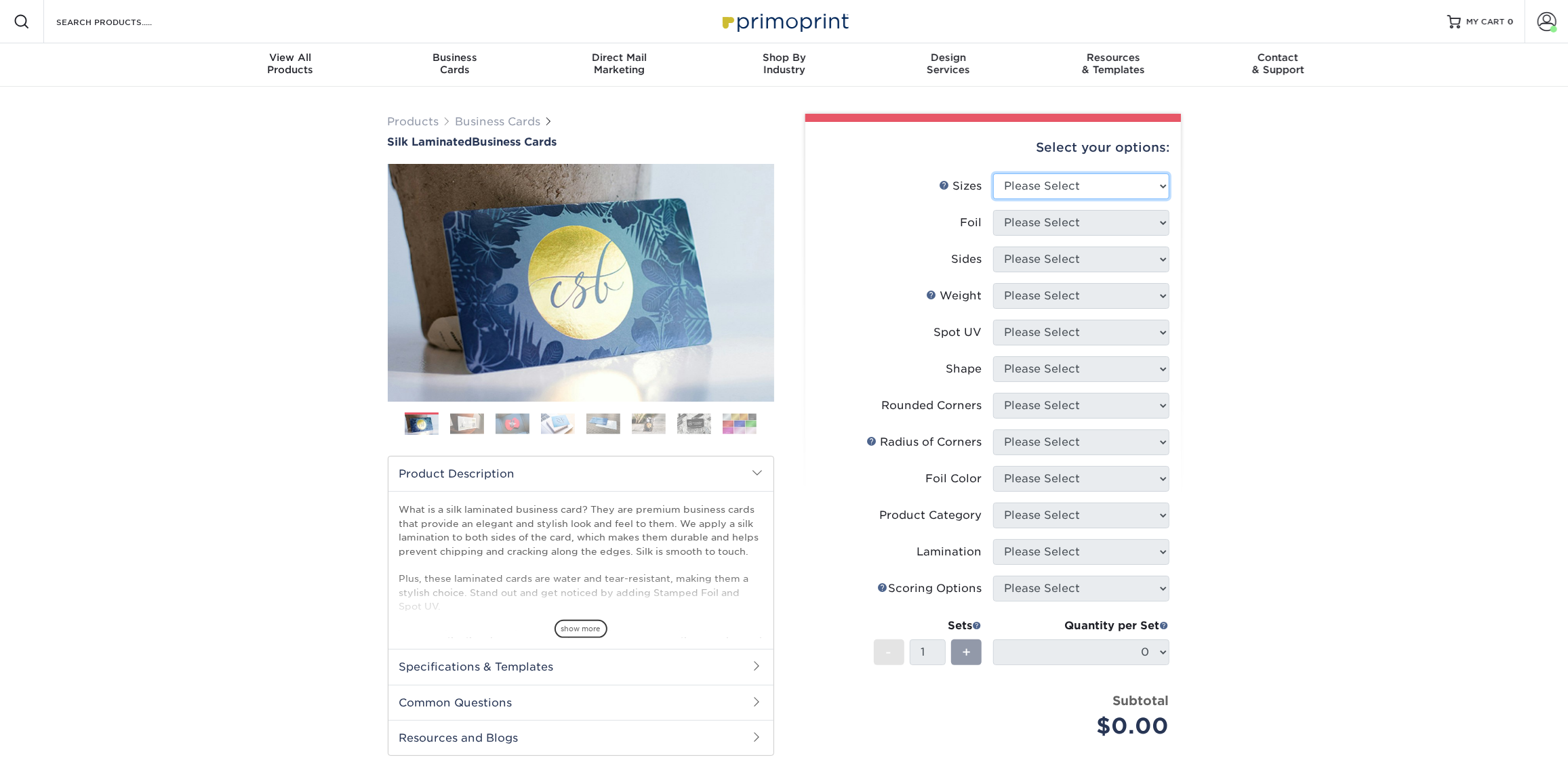
click at [1149, 186] on select "Please Select 1.5" x 3.5" - Mini 1.75" x 3.5" - Mini 2" x 2" - Square 2" x 3" -…" at bounding box center [1081, 186] width 176 height 26
select select "2.00x3.50"
click at [993, 173] on select "Please Select 1.5" x 3.5" - Mini 1.75" x 3.5" - Mini 2" x 2" - Square 2" x 3" -…" at bounding box center [1081, 186] width 176 height 26
click at [1124, 228] on select "Please Select Yes No" at bounding box center [1081, 222] width 176 height 26
select select "0"
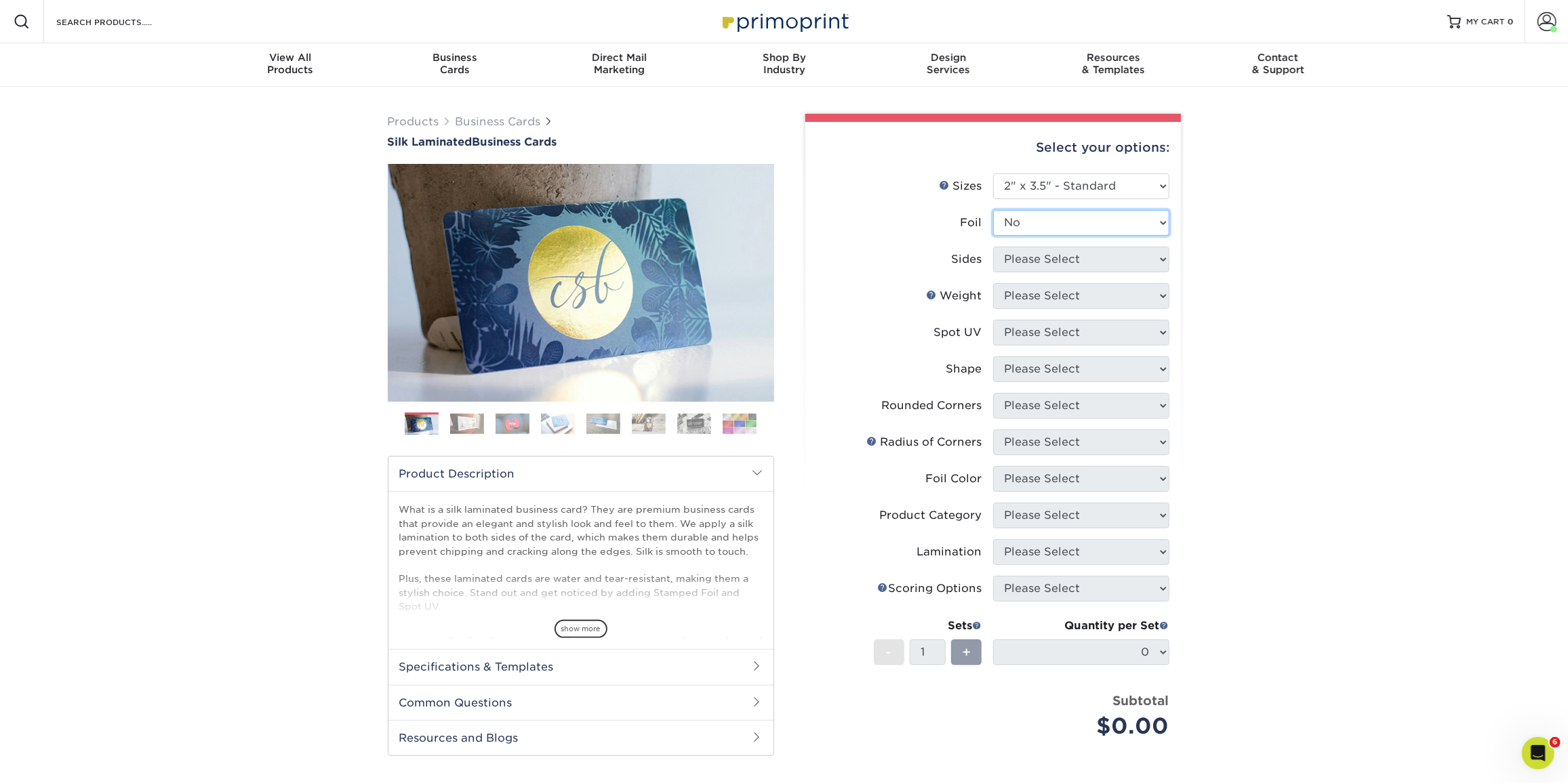
click at [993, 210] on select "Please Select Yes No" at bounding box center [1081, 222] width 176 height 26
click at [1113, 269] on select "Please Select Print Both Sides Print Front Only" at bounding box center [1081, 259] width 176 height 26
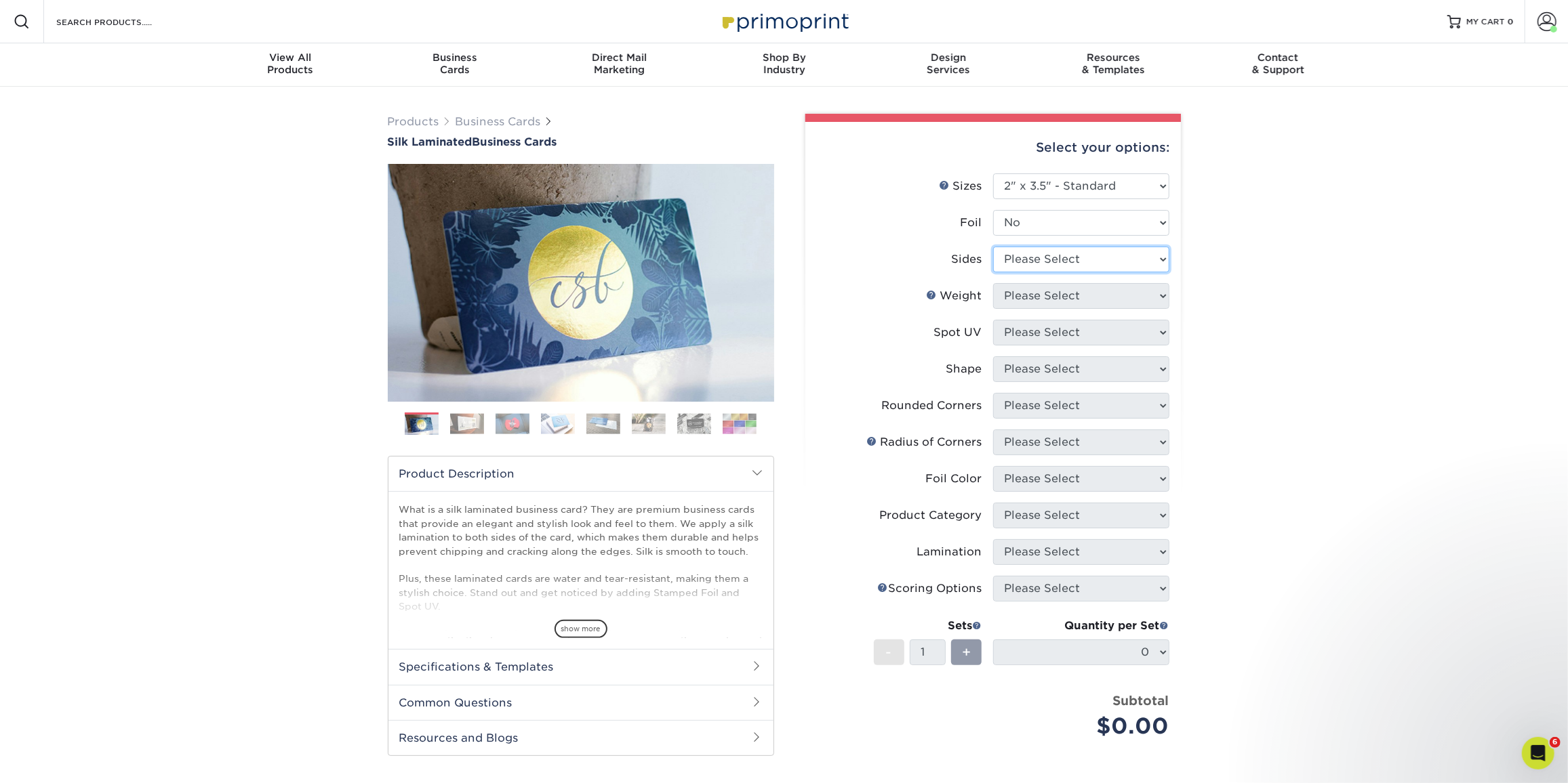
select select "13abbda7-1d64-4f25-8bb2-c179b224825d"
click at [993, 246] on select "Please Select Print Both Sides Print Front Only" at bounding box center [1081, 259] width 176 height 26
drag, startPoint x: 1108, startPoint y: 294, endPoint x: 1108, endPoint y: 304, distance: 10.0
click at [1108, 294] on select "Please Select 16PT" at bounding box center [1081, 296] width 176 height 26
select select "16PT"
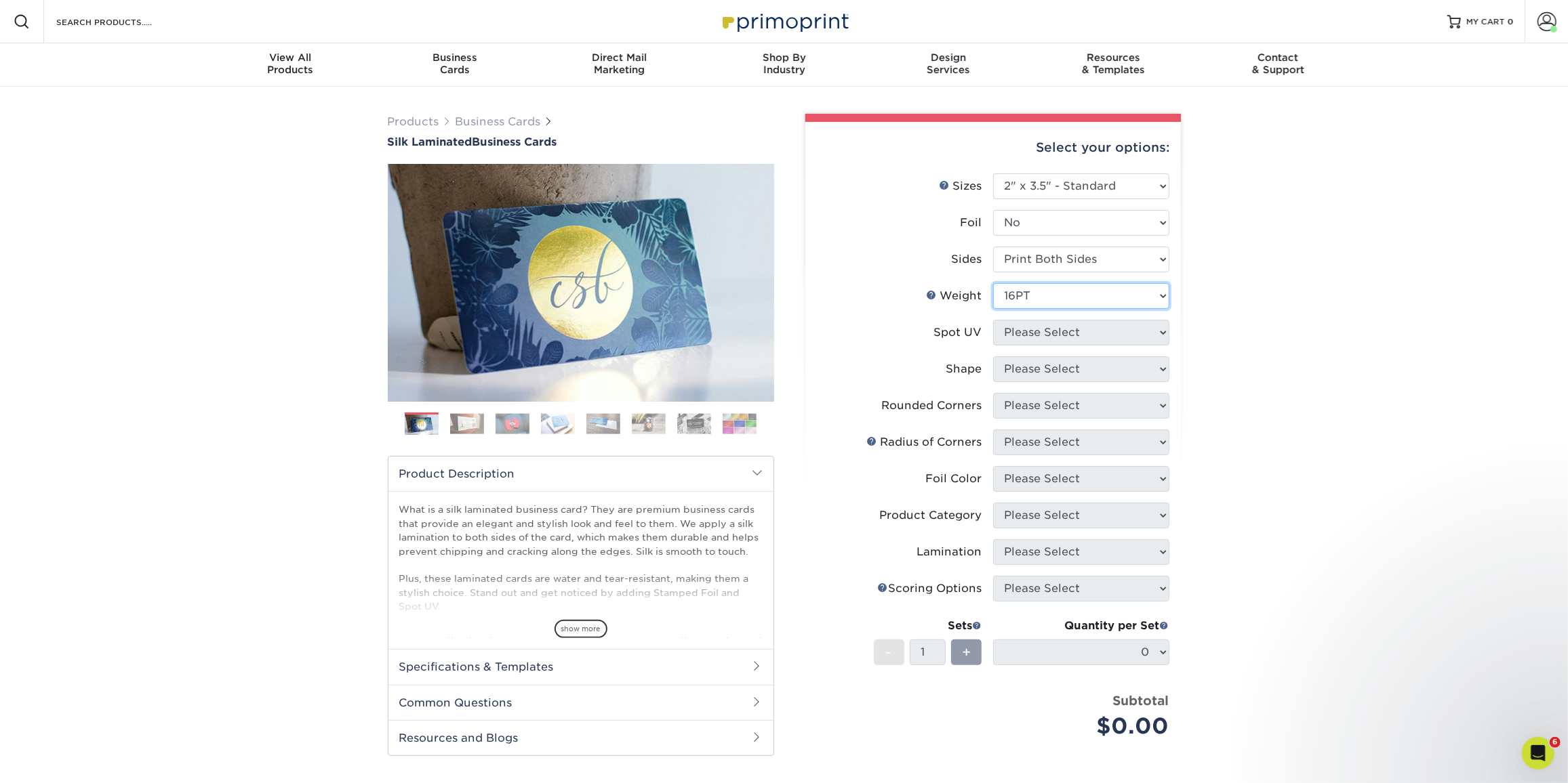
click at [993, 284] on select "Please Select 16PT" at bounding box center [1081, 296] width 176 height 26
click at [1091, 337] on select "Please Select No Spot UV Front and Back (Both Sides) Front Only Back Only" at bounding box center [1081, 333] width 176 height 26
select select "0"
click at [993, 320] on select "Please Select No Spot UV Front and Back (Both Sides) Front Only Back Only" at bounding box center [1081, 333] width 176 height 26
drag, startPoint x: 1066, startPoint y: 367, endPoint x: 1066, endPoint y: 381, distance: 14.0
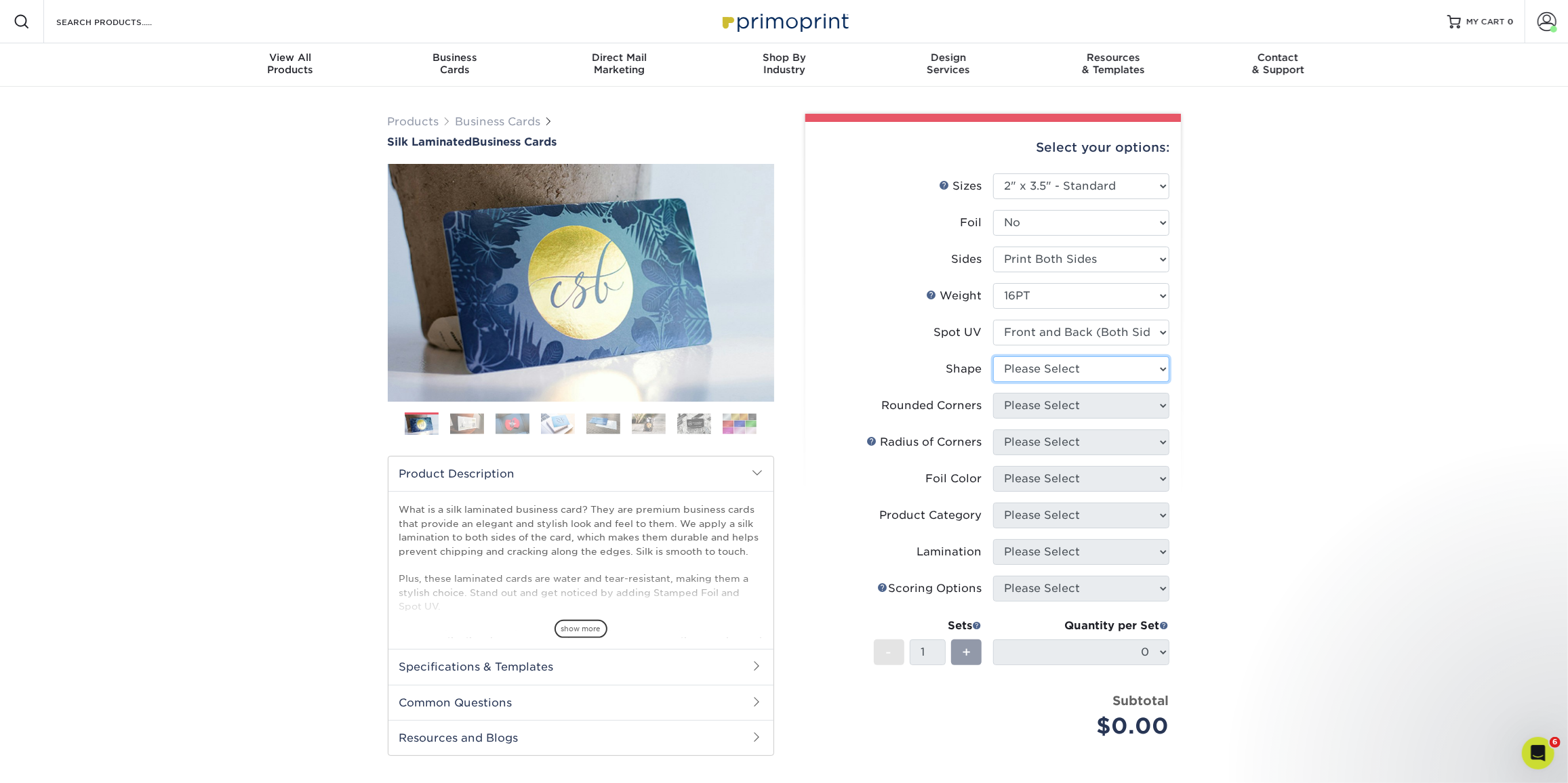
click at [1067, 367] on select "Please Select Standard" at bounding box center [1081, 369] width 176 height 26
select select "standard"
click at [993, 357] on select "Please Select Standard" at bounding box center [1081, 369] width 176 height 26
drag, startPoint x: 1086, startPoint y: 408, endPoint x: 1086, endPoint y: 416, distance: 8.0
click at [1086, 409] on select "Please Select Yes - Round 2 Corners Yes - Round 4 Corners No" at bounding box center [1081, 406] width 176 height 26
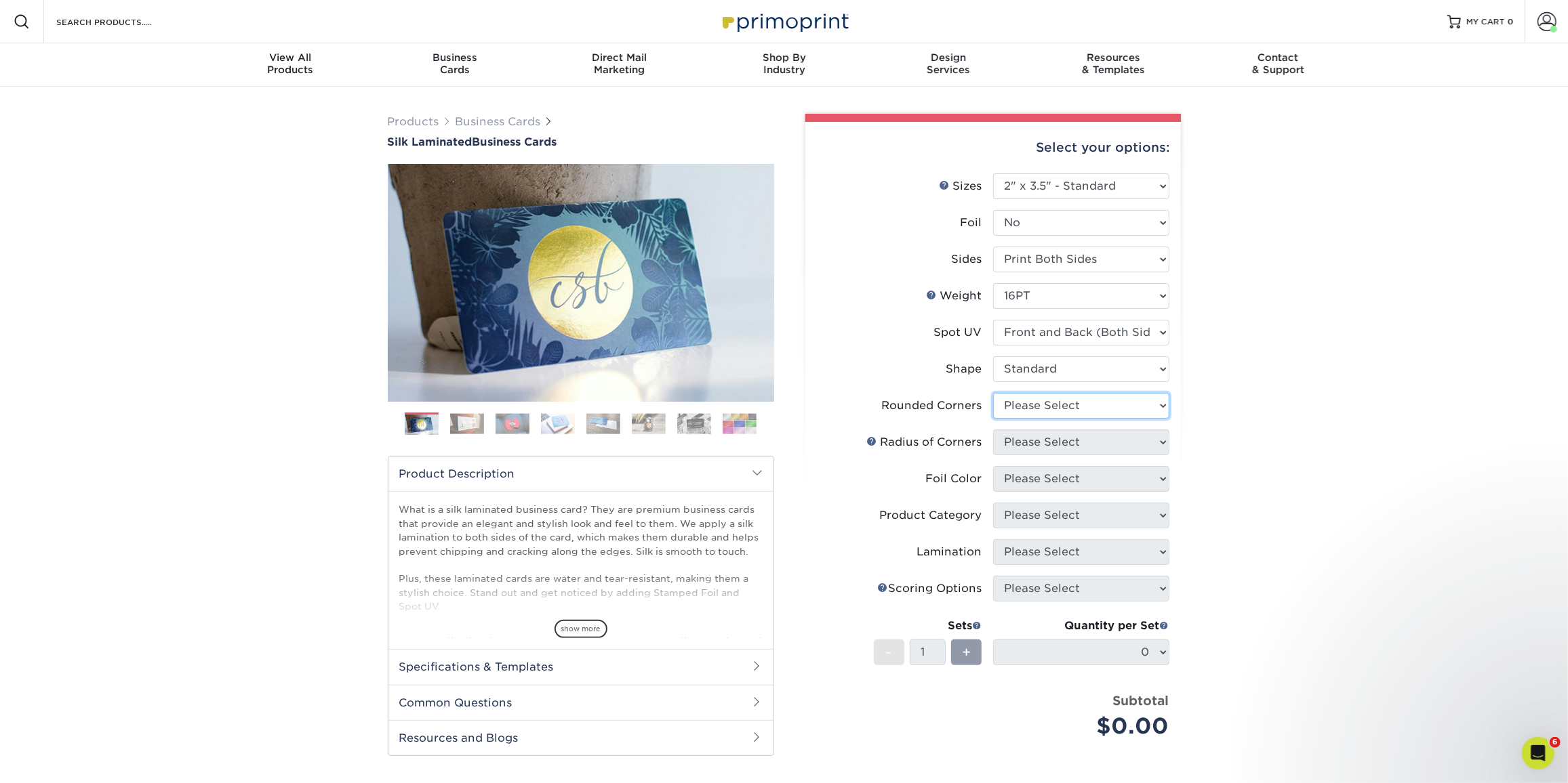
select select "0"
click at [993, 393] on select "Please Select Yes - Round 2 Corners Yes - Round 4 Corners No" at bounding box center [1081, 406] width 176 height 26
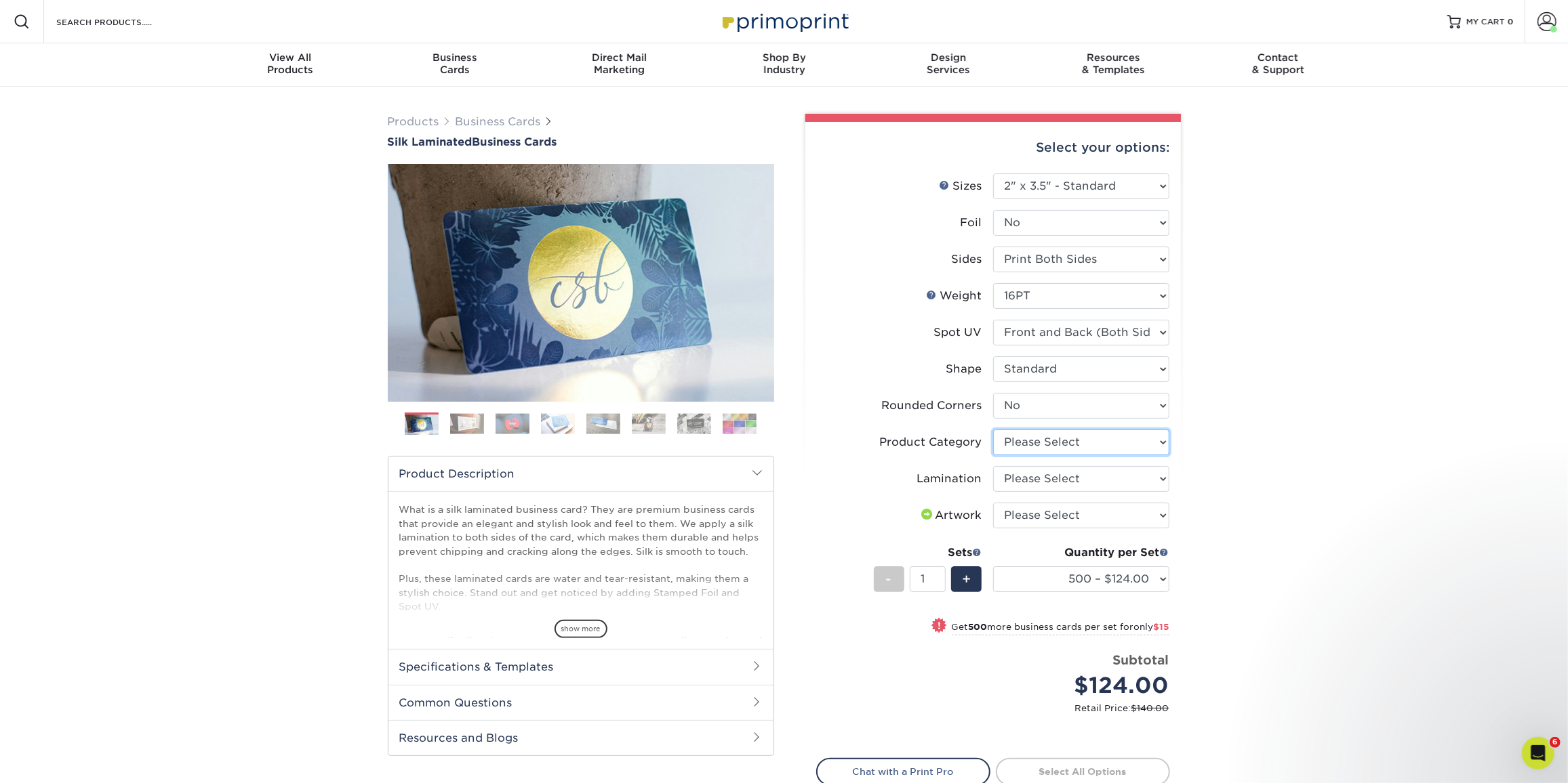
click at [1081, 440] on select "Please Select Business Cards" at bounding box center [1081, 442] width 176 height 26
select select "3b5148f1-0588-4f88-a218-97bcfdce65c1"
click at [993, 430] on select "Please Select Business Cards" at bounding box center [1081, 442] width 176 height 26
click at [1073, 479] on select "Please Select Silk" at bounding box center [1081, 479] width 176 height 26
select select "ccacb42f-45f7-42d3-bbd3-7c8421cf37f0"
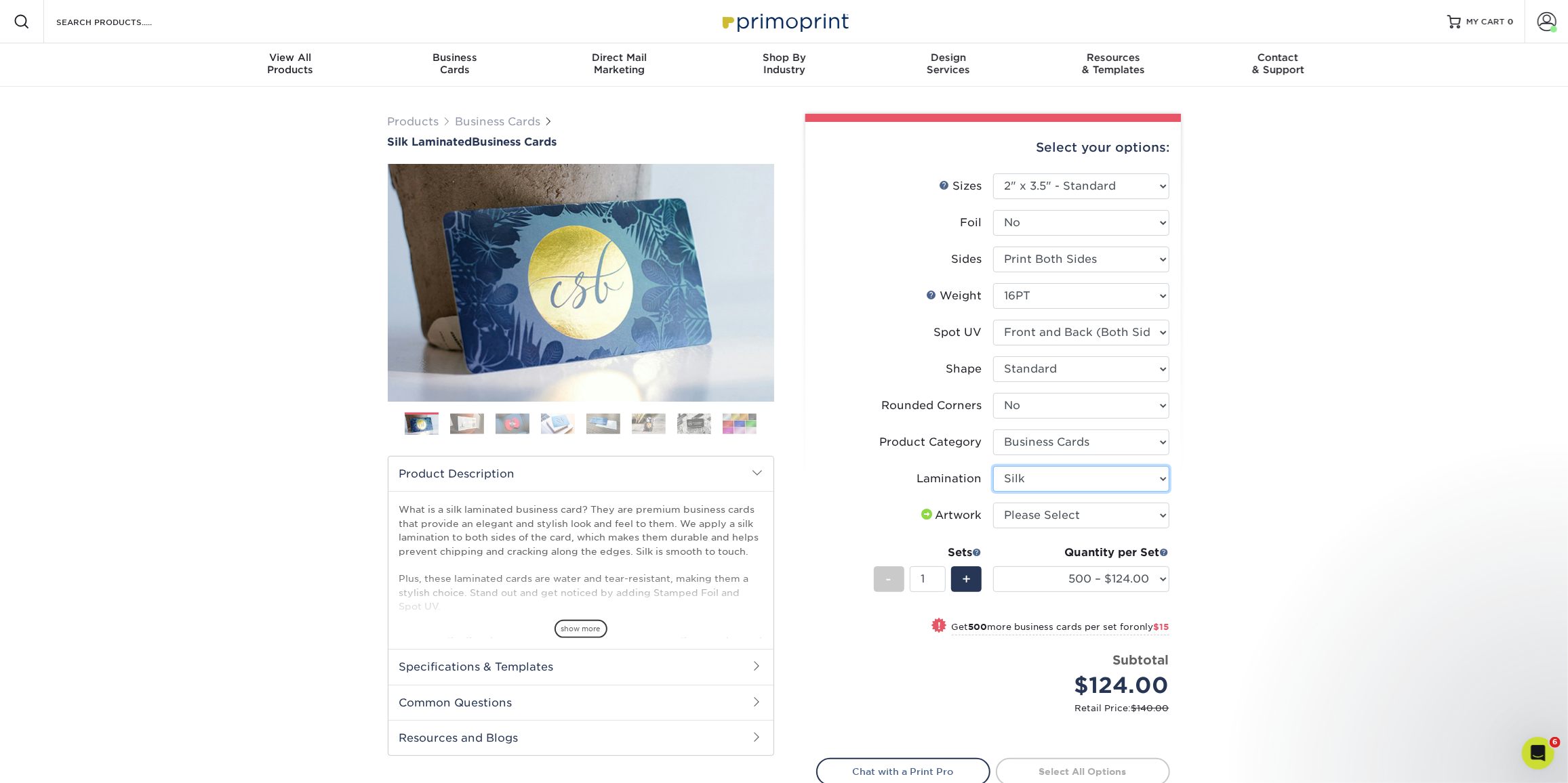
click at [993, 466] on select "Please Select Silk" at bounding box center [1081, 479] width 176 height 26
click at [1031, 515] on select "Please Select I will upload files I need a design - $100" at bounding box center [1081, 515] width 176 height 26
select select "upload"
click at [993, 503] on select "Please Select I will upload files I need a design - $100" at bounding box center [1081, 515] width 176 height 26
click at [1025, 585] on select "500 – $124.00 1000 – $139.00 2500 – $341.00 5000 – $571.00 10000 – $1028.00" at bounding box center [1081, 579] width 176 height 26
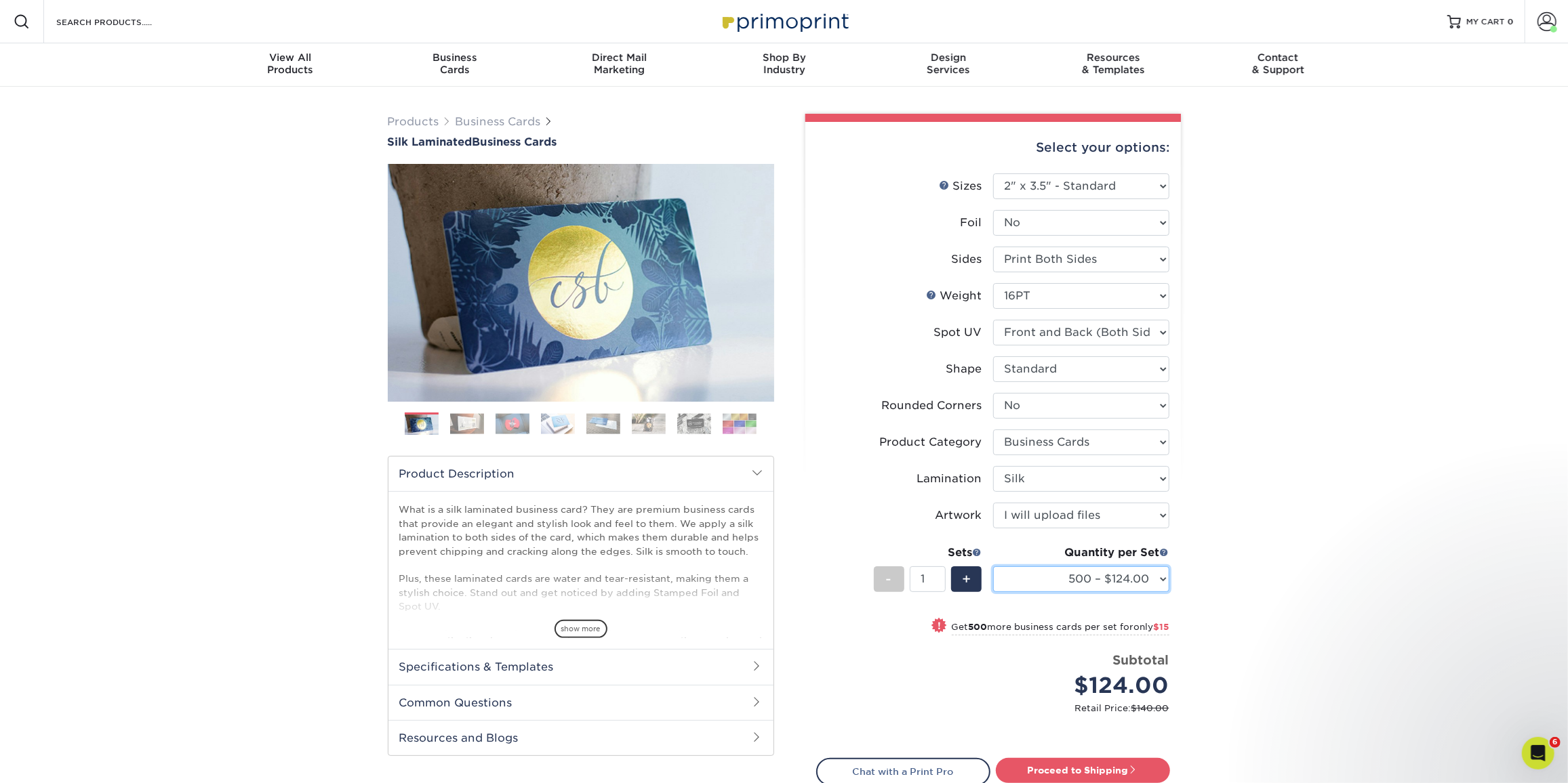
select select "1000 – $139.00"
click at [993, 567] on select "500 – $124.00 1000 – $139.00 2500 – $341.00 5000 – $571.00 10000 – $1028.00" at bounding box center [1081, 579] width 176 height 26
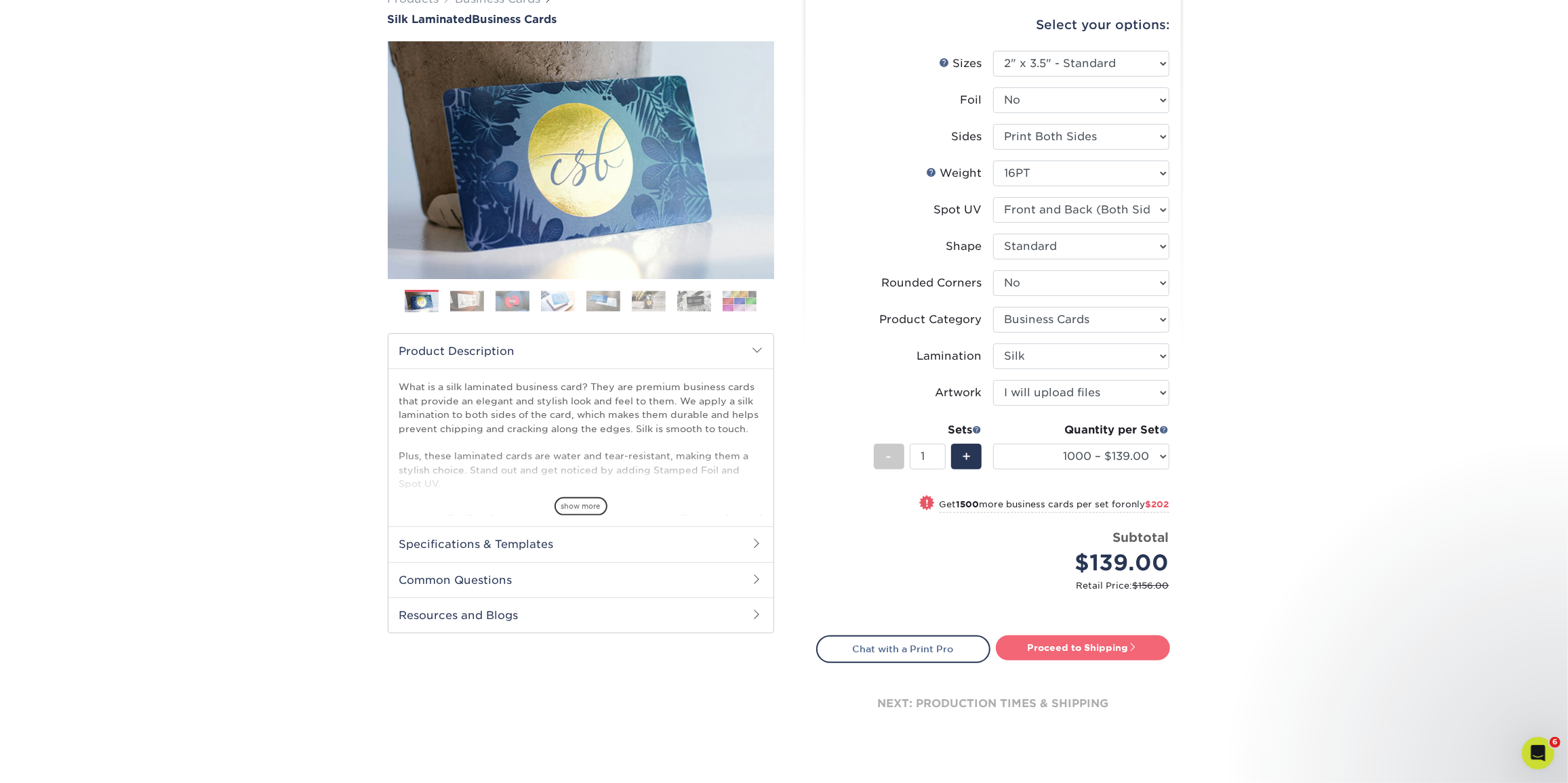
click at [1111, 655] on link "Proceed to Shipping" at bounding box center [1083, 647] width 174 height 24
type input "Set 1"
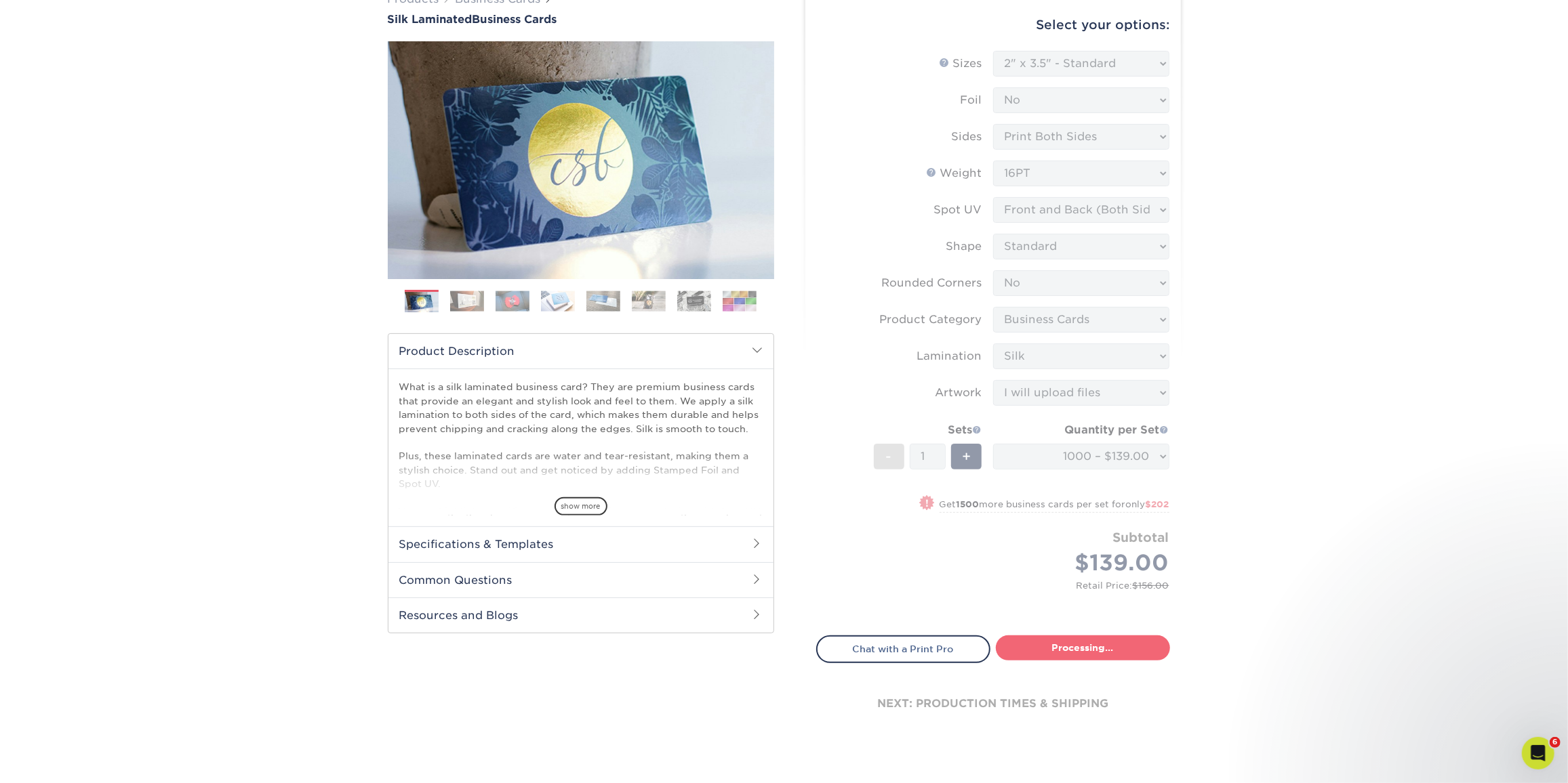
select select "cb454609-49fa-4780-9579-c9522ab991d3"
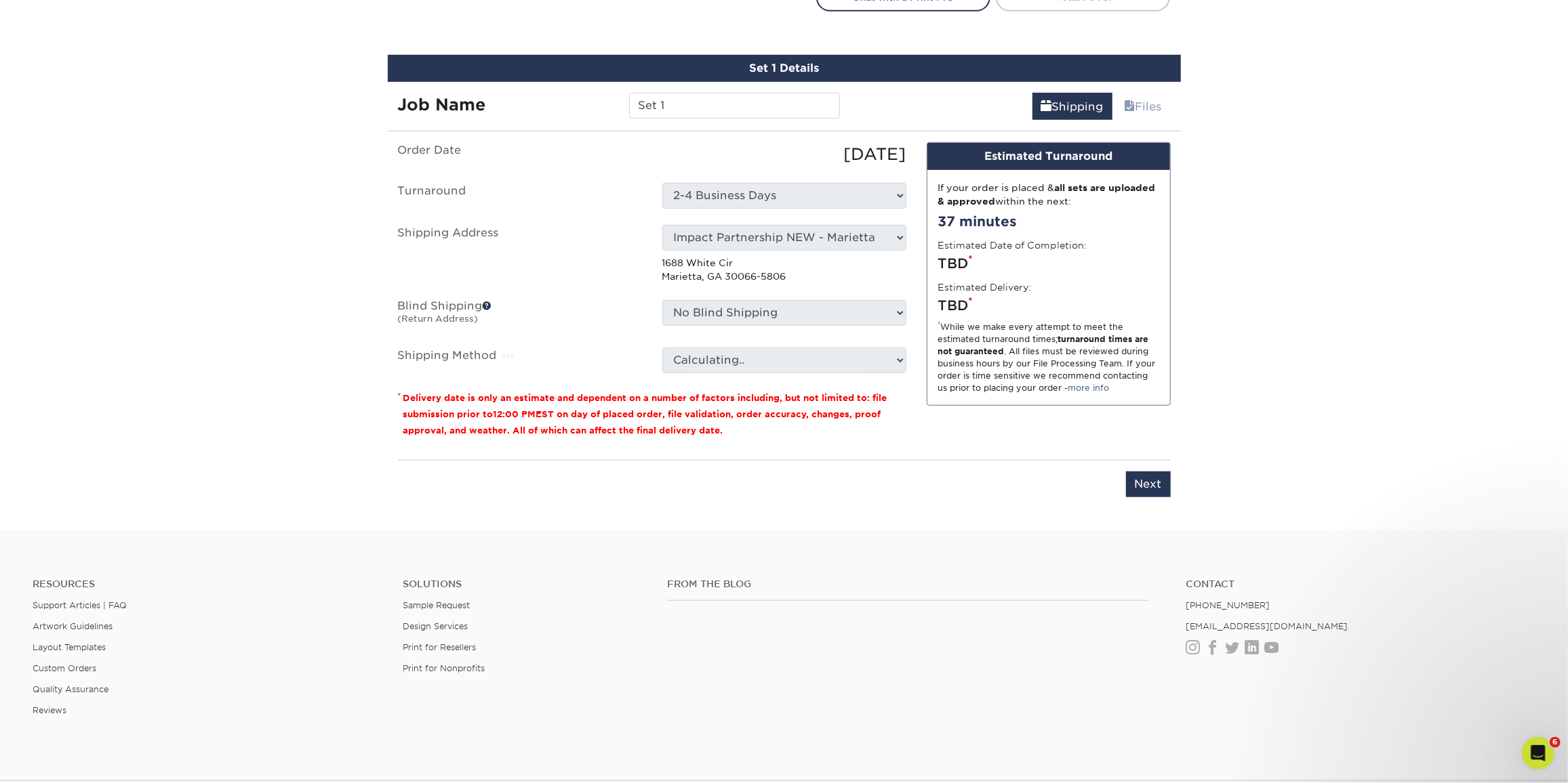
scroll to position [795, 0]
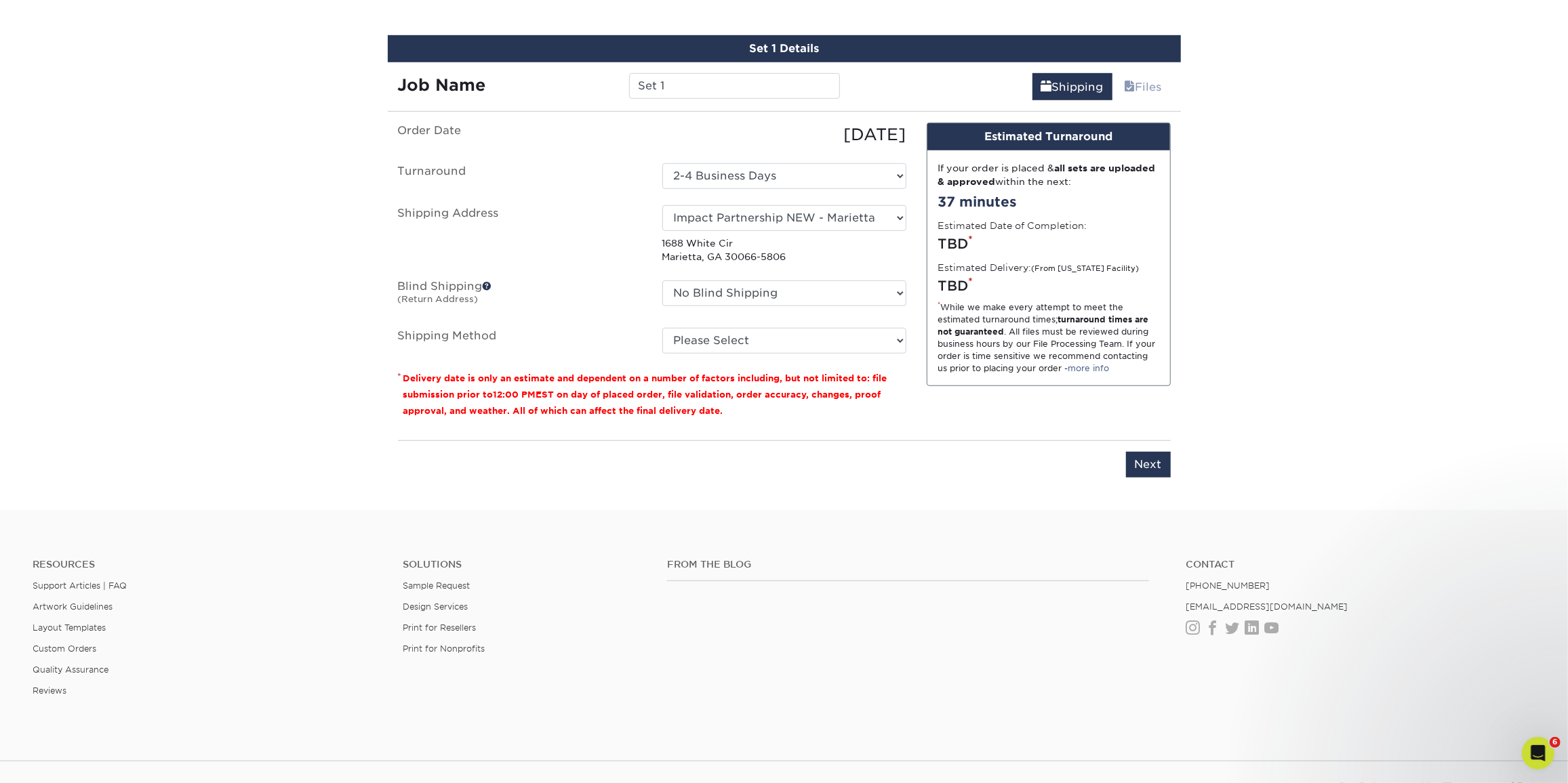
click at [787, 202] on ul "Order Date 09/19/2025 Turnaround Select One 2-4 Business Days Shipping Address …" at bounding box center [652, 238] width 509 height 231
click at [781, 209] on select "Select One Andrew Hansen - Palm Spring, Suite 3 John McNamara - 7350 W. College…" at bounding box center [784, 218] width 244 height 26
select select "279644"
click at [694, 216] on select "Select One Andrew Hansen - Palm Spring, Suite 3 John McNamara - 7350 W. College…" at bounding box center [784, 218] width 244 height 26
drag, startPoint x: 694, startPoint y: 216, endPoint x: 683, endPoint y: 218, distance: 11.2
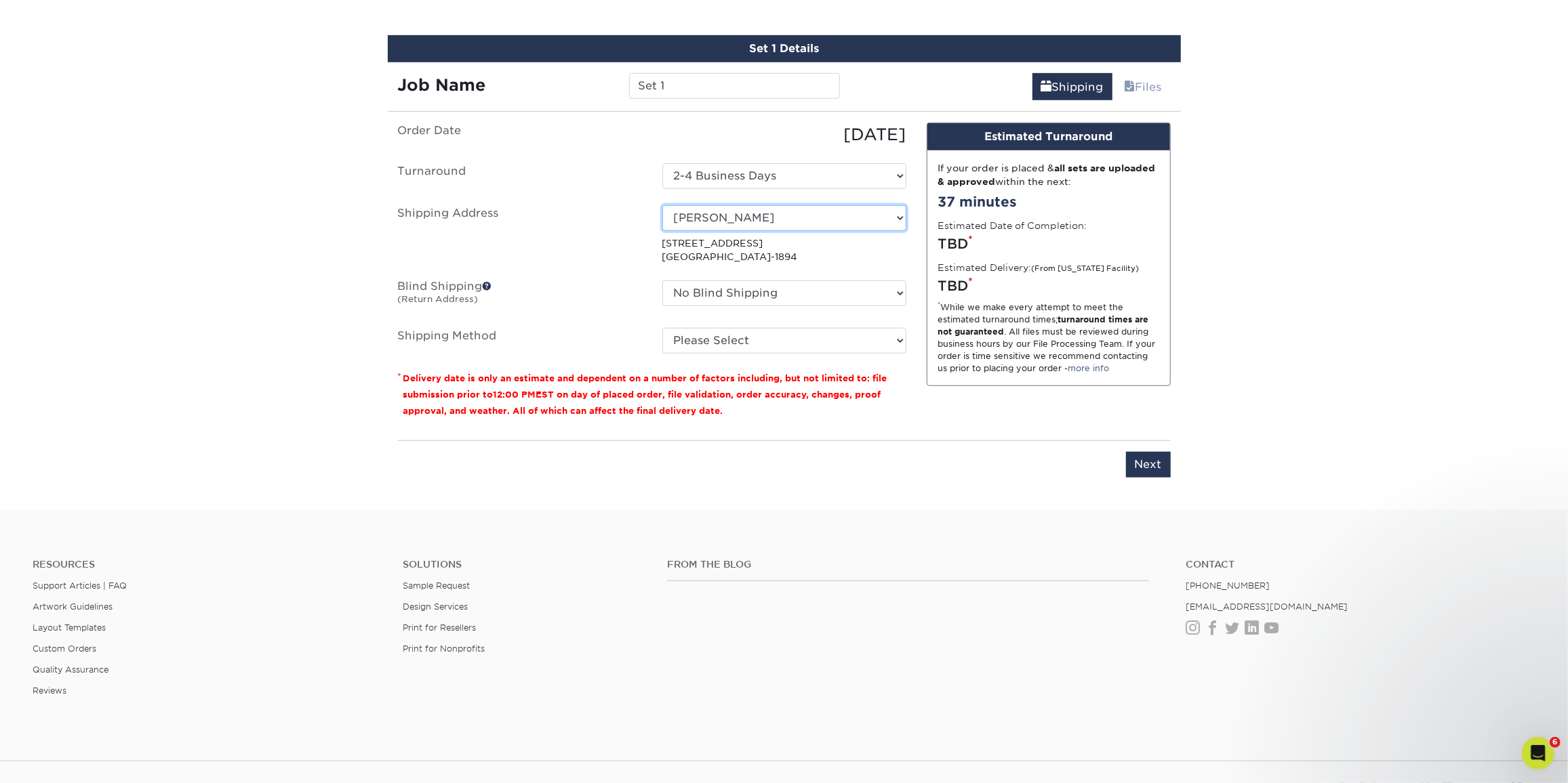
click at [694, 216] on select "Select One Andrew Hansen - Palm Spring, Suite 3 John McNamara - 7350 W. College…" at bounding box center [784, 218] width 244 height 26
click at [1144, 460] on input "Next" at bounding box center [1148, 464] width 45 height 26
type input "Next"
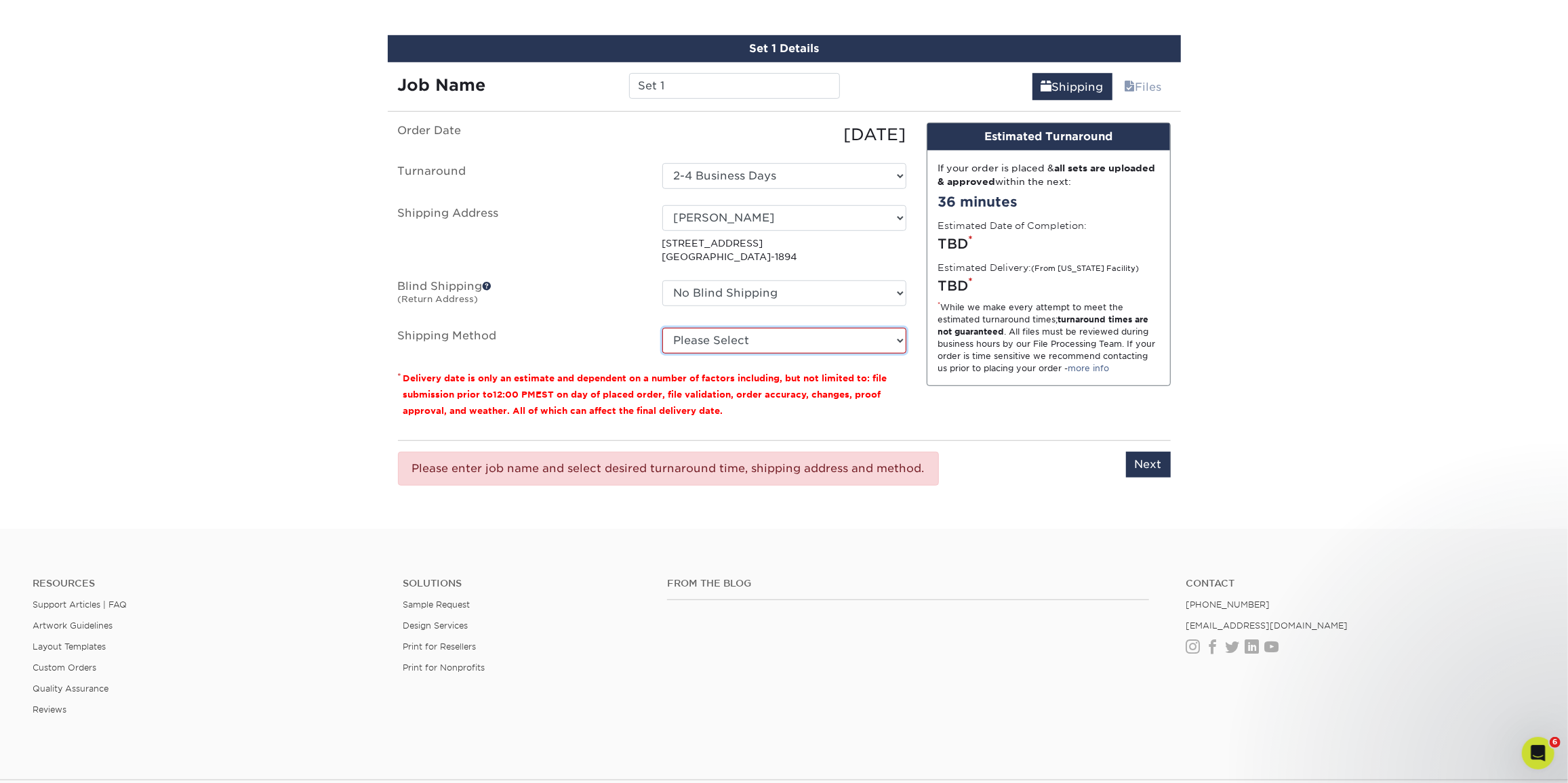
click at [793, 334] on select "Please Select Ground Shipping (+$8.96) 3 Day Shipping Service (+$20.06) 2 Day A…" at bounding box center [784, 340] width 244 height 26
select select "03"
click at [662, 328] on select "Please Select Ground Shipping (+$8.96) 3 Day Shipping Service (+$20.06) 2 Day A…" at bounding box center [784, 340] width 244 height 26
click at [1139, 457] on input "Next" at bounding box center [1148, 464] width 45 height 26
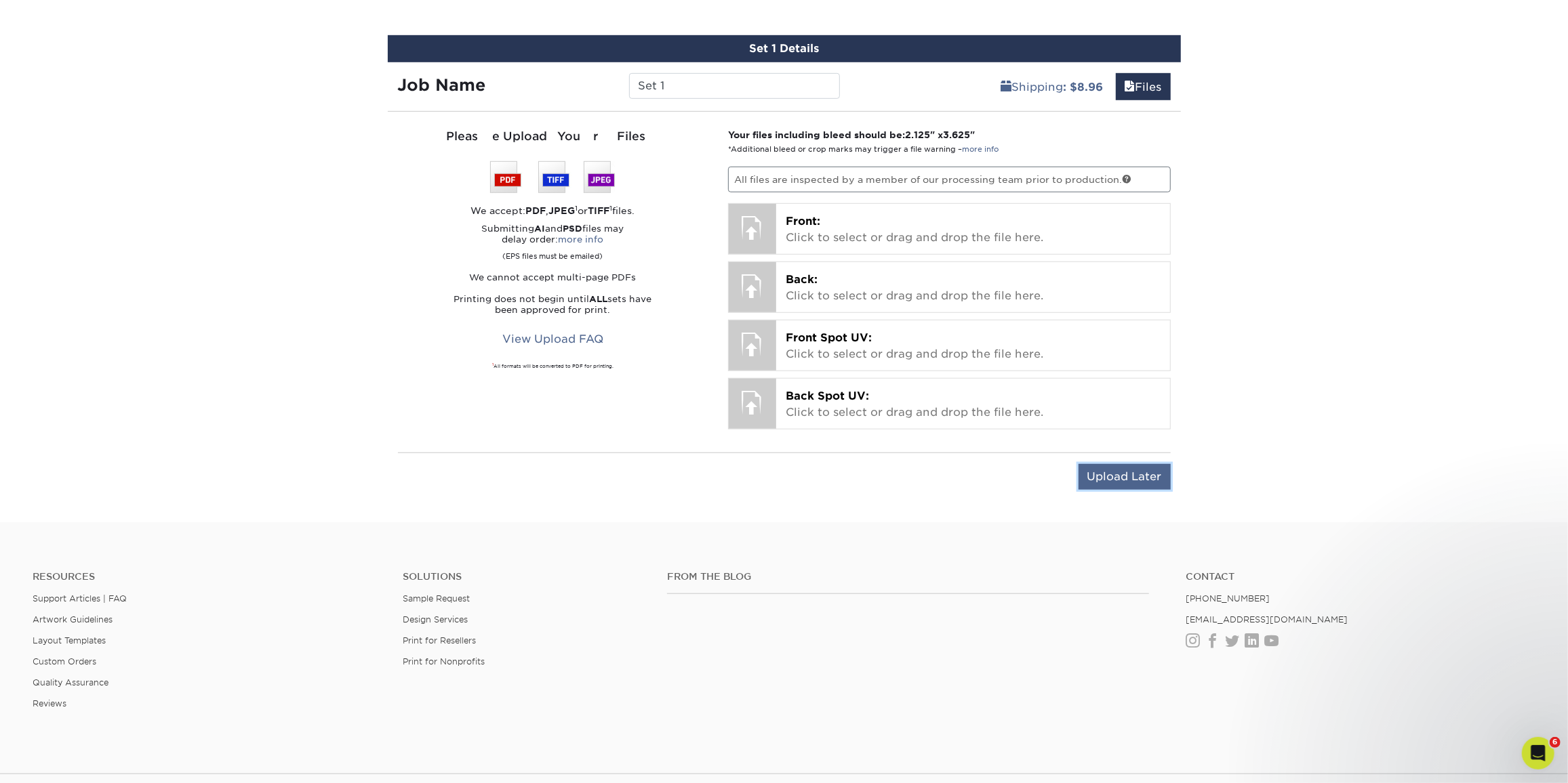
click at [1132, 470] on input "Upload Later" at bounding box center [1124, 477] width 92 height 26
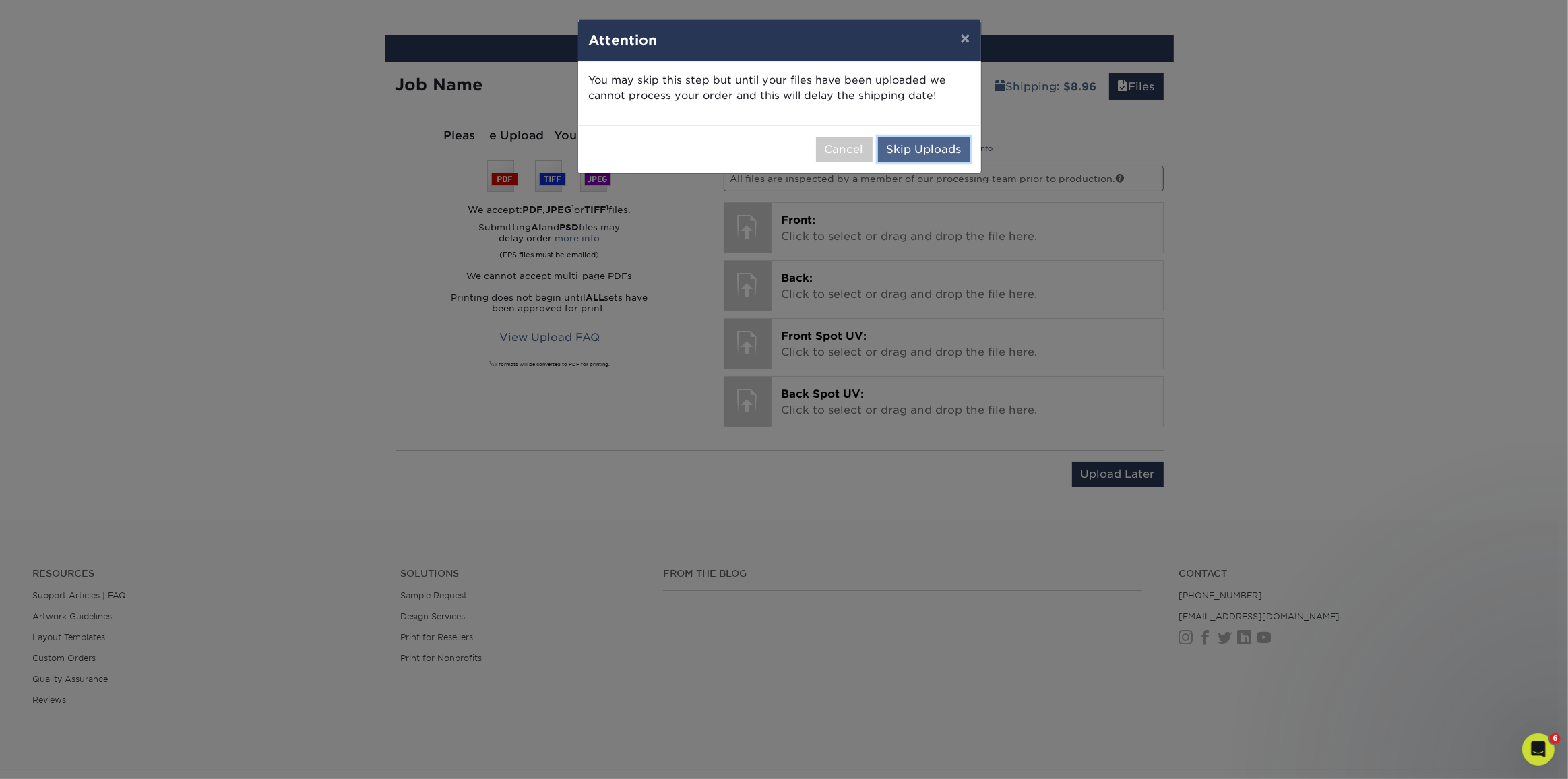
click at [949, 140] on button "Skip Uploads" at bounding box center [925, 149] width 92 height 26
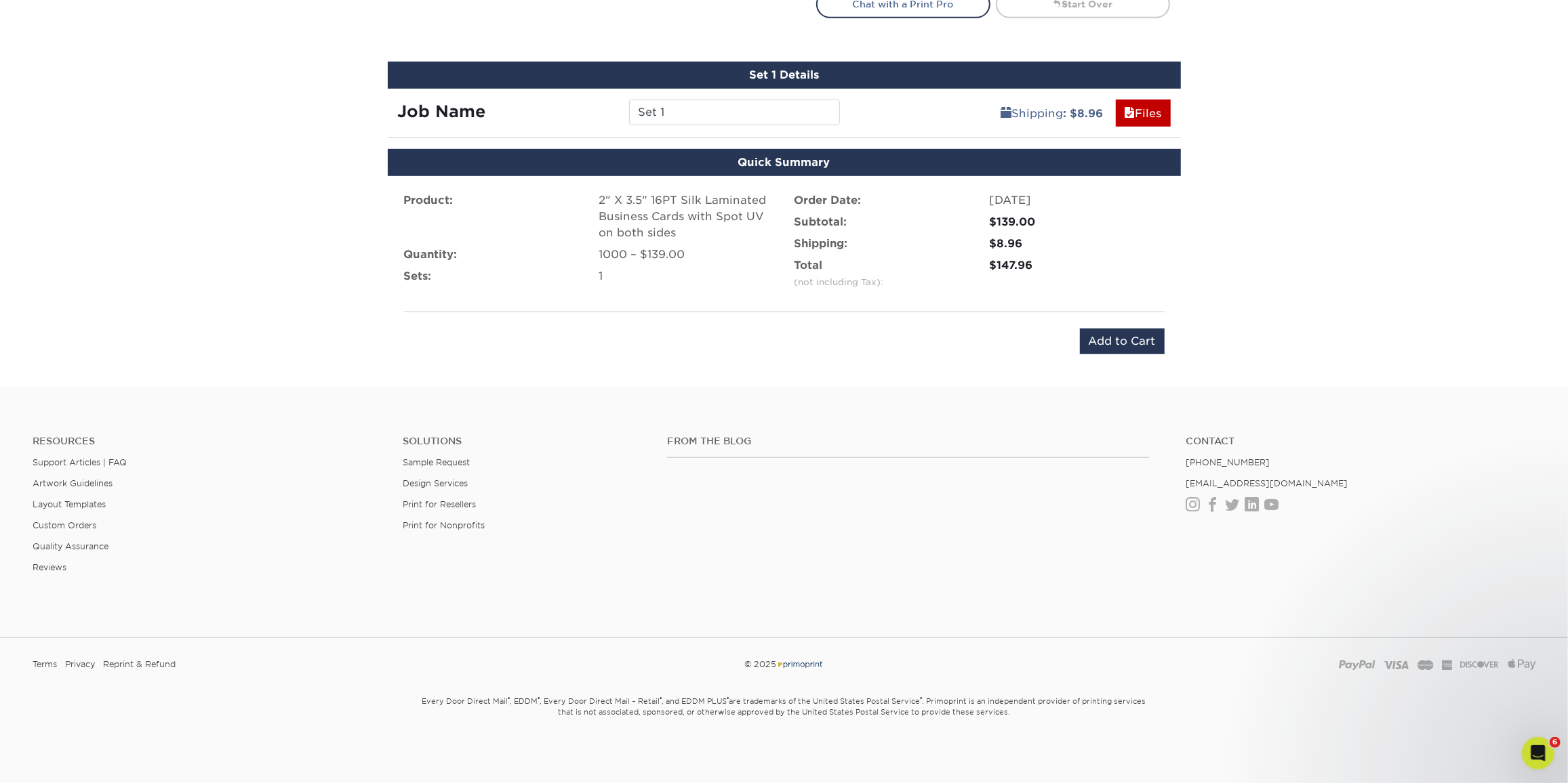
scroll to position [764, 0]
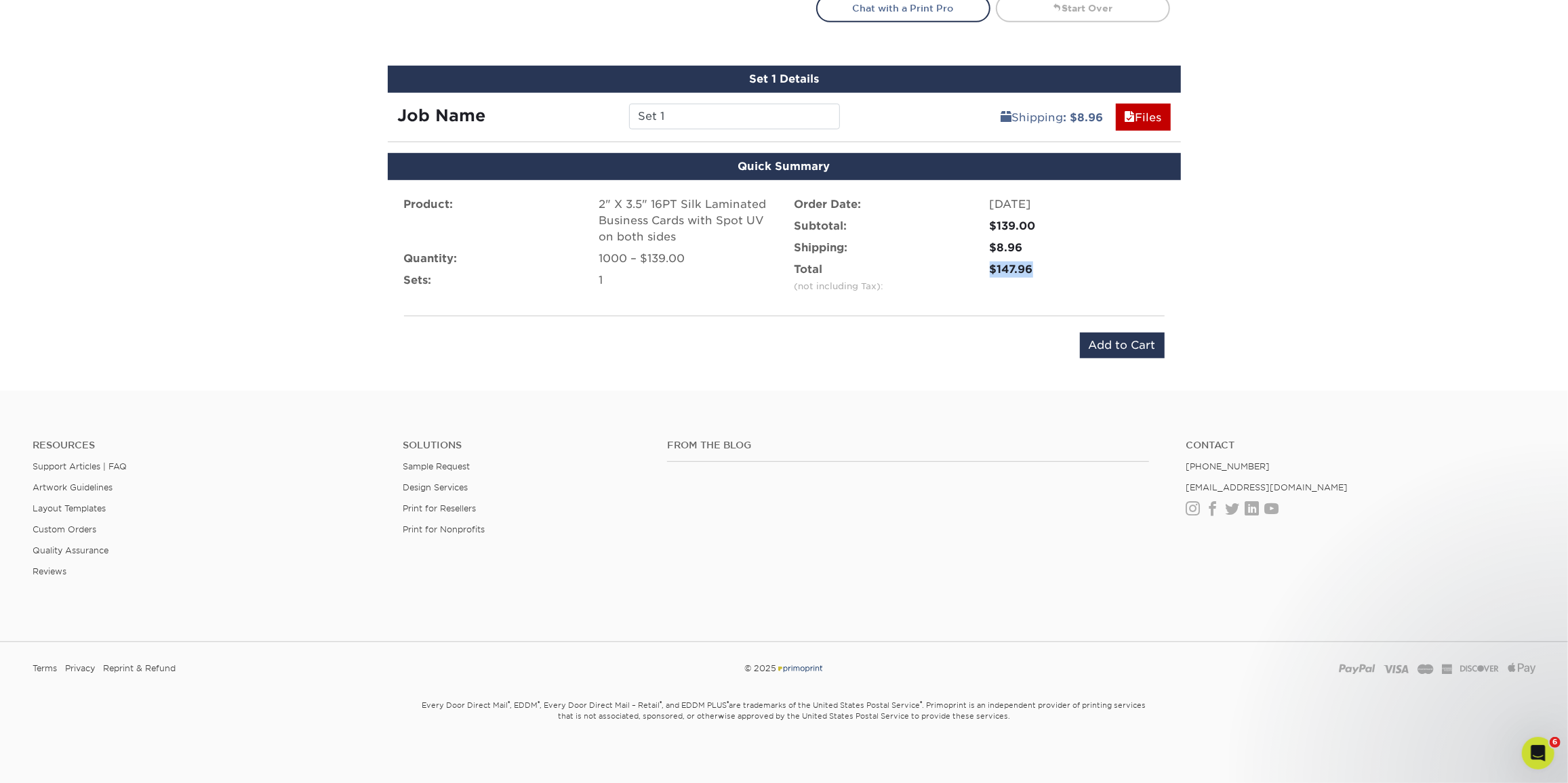
drag, startPoint x: 996, startPoint y: 270, endPoint x: 1050, endPoint y: 259, distance: 55.1
click at [1050, 261] on li "Total (not including Tax): $147.96" at bounding box center [979, 280] width 391 height 38
copy li "$147.96"
